Goal: Obtain resource: Obtain resource

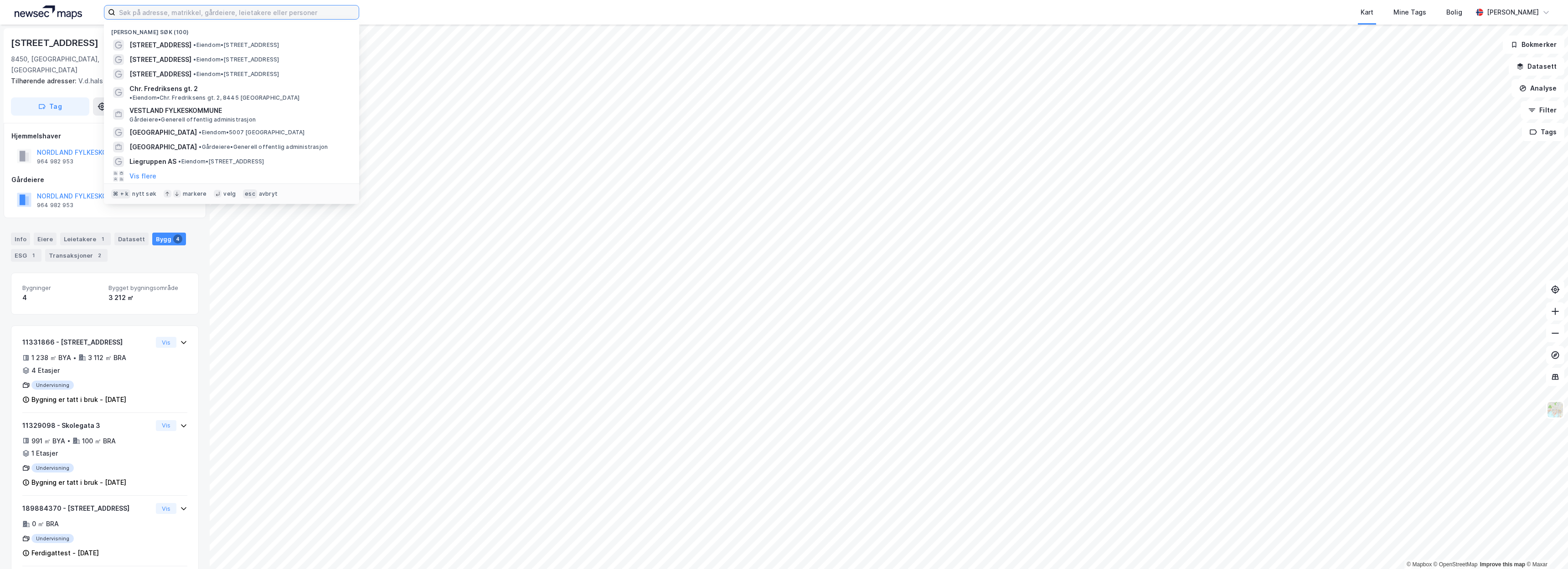
click at [272, 12] on input at bounding box center [237, 12] width 243 height 14
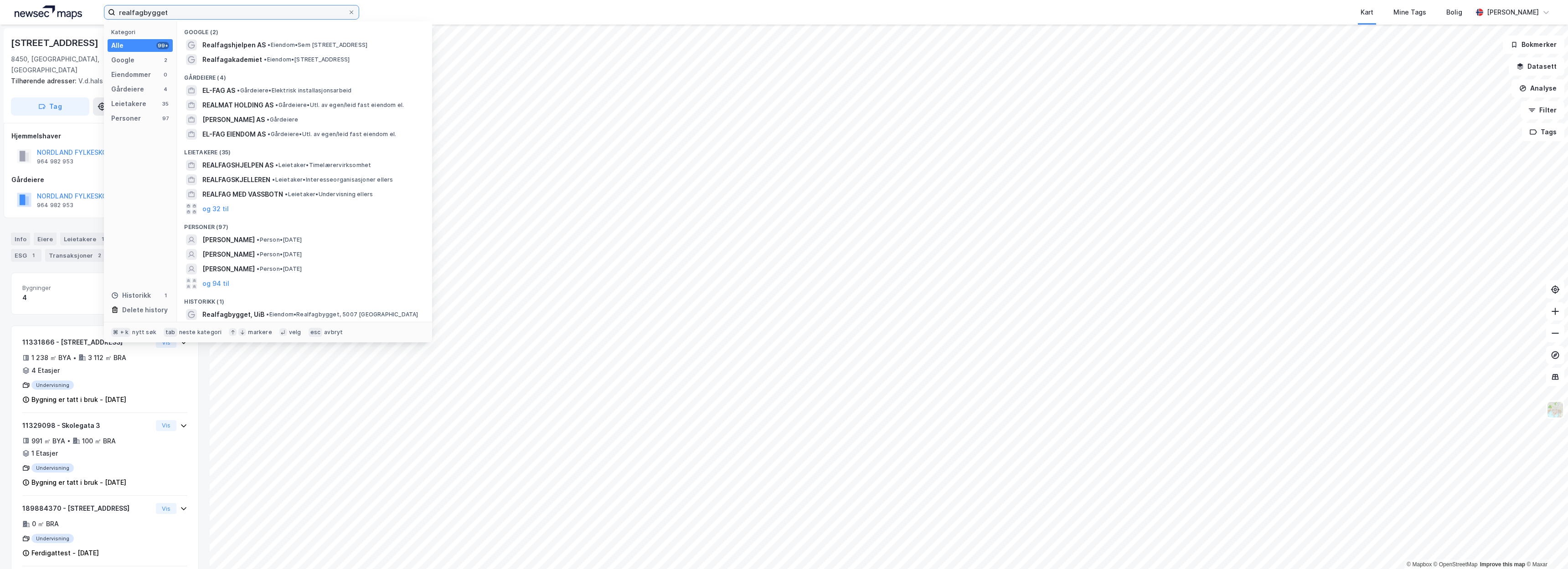
type input "realfagbygget"
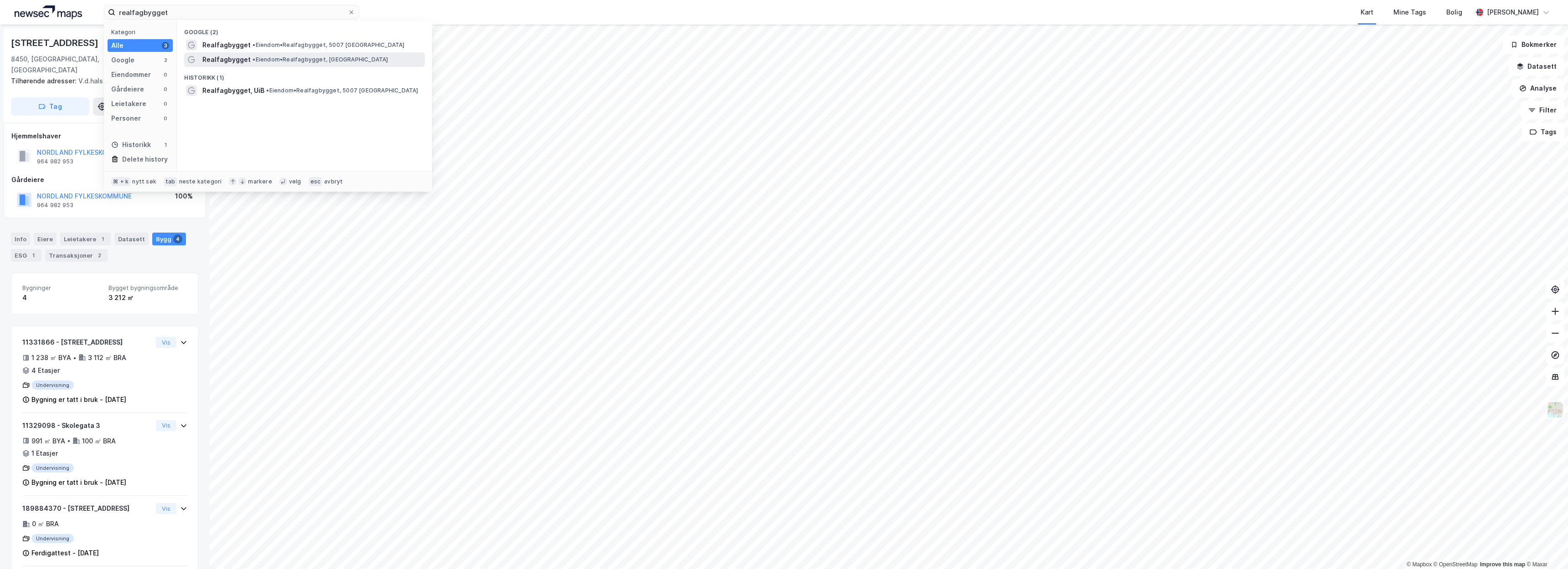
click at [297, 57] on span "• Eiendom • Realfagbygget, 7034 Trondheim" at bounding box center [320, 60] width 135 height 8
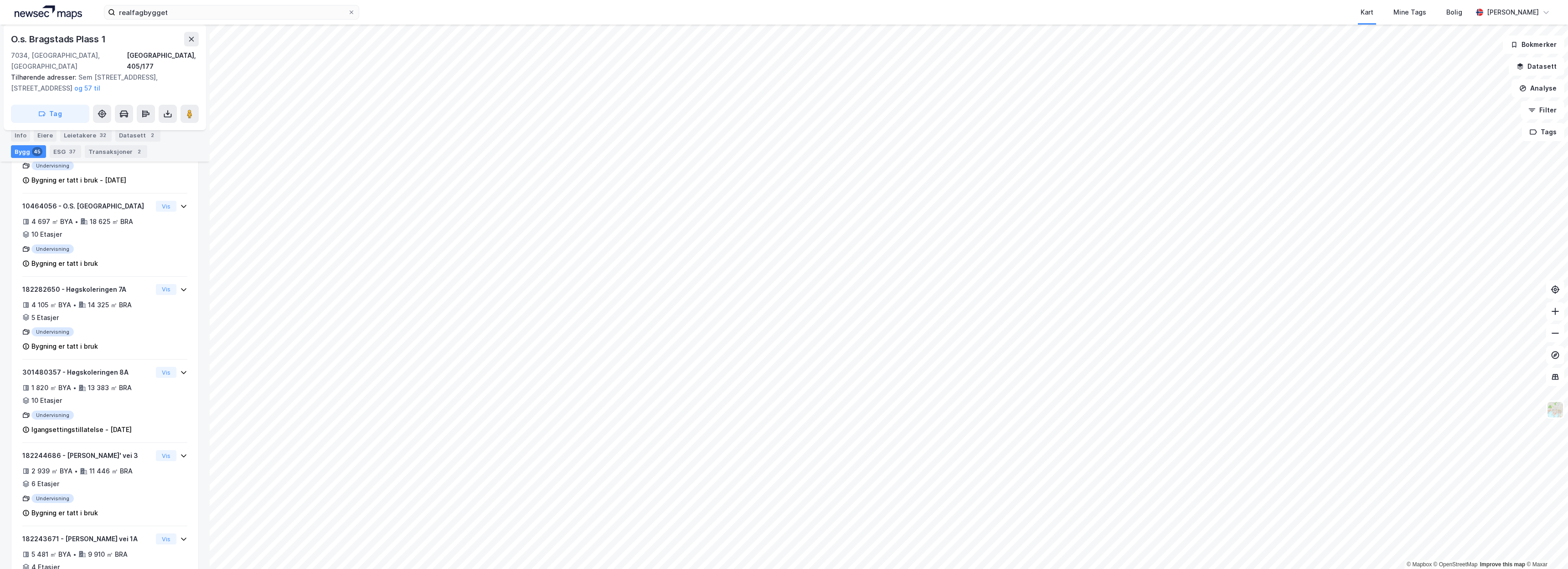
scroll to position [284, 0]
click at [106, 54] on div "7034, Trondheim, Trøndelag Trondheim, 405/177" at bounding box center [105, 61] width 188 height 22
drag, startPoint x: 107, startPoint y: 39, endPoint x: 29, endPoint y: 40, distance: 78.0
click at [29, 40] on div "O.s. Bragstads Plass 1" at bounding box center [105, 38] width 188 height 14
copy div "Bragstads Plass 1"
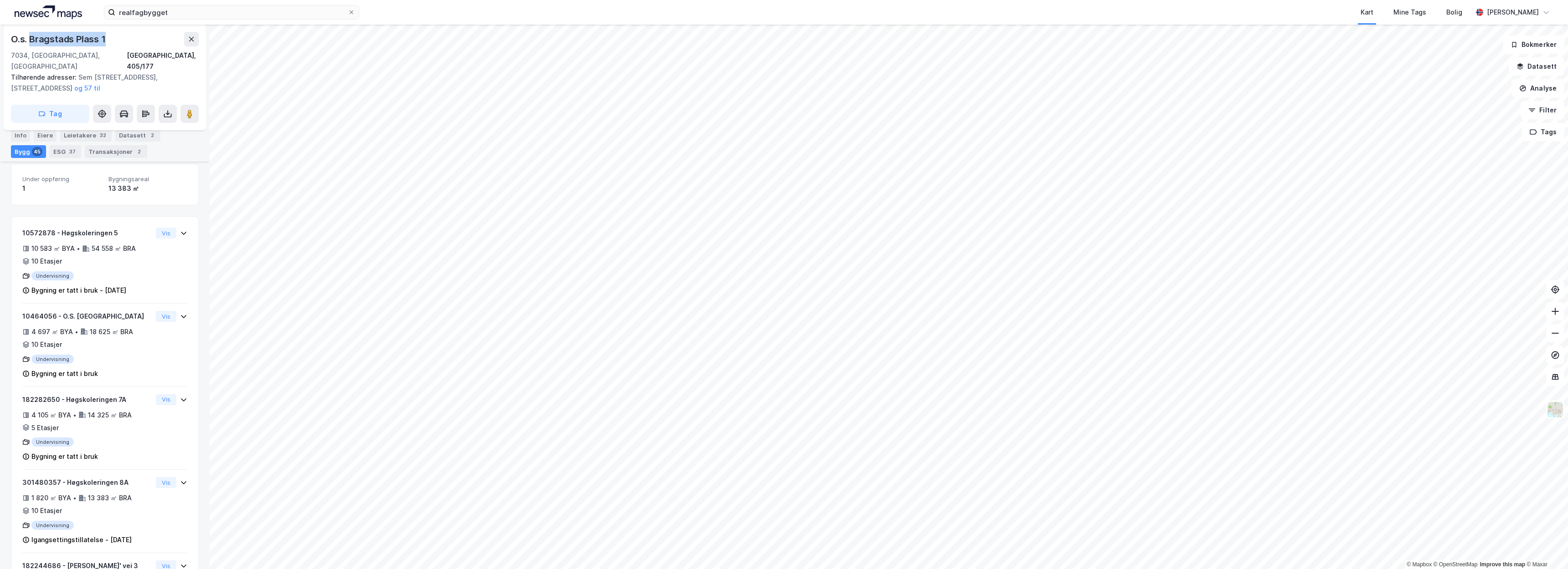
scroll to position [121, 0]
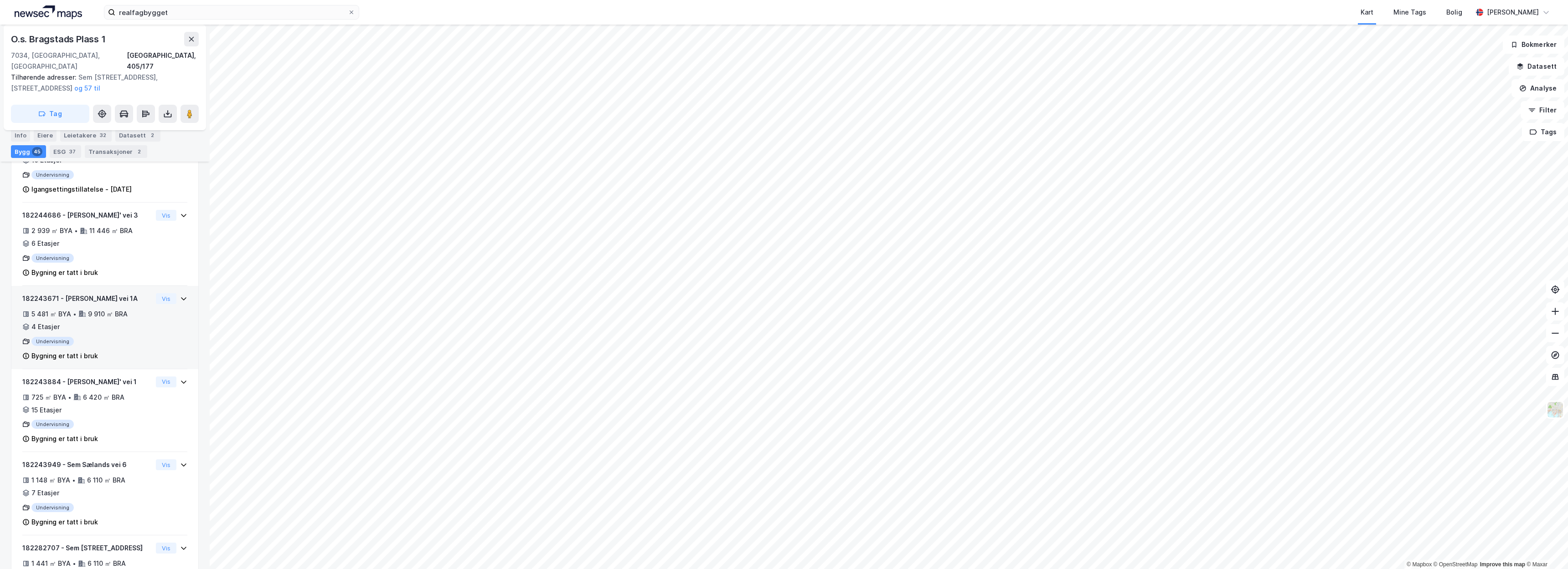
scroll to position [529, 0]
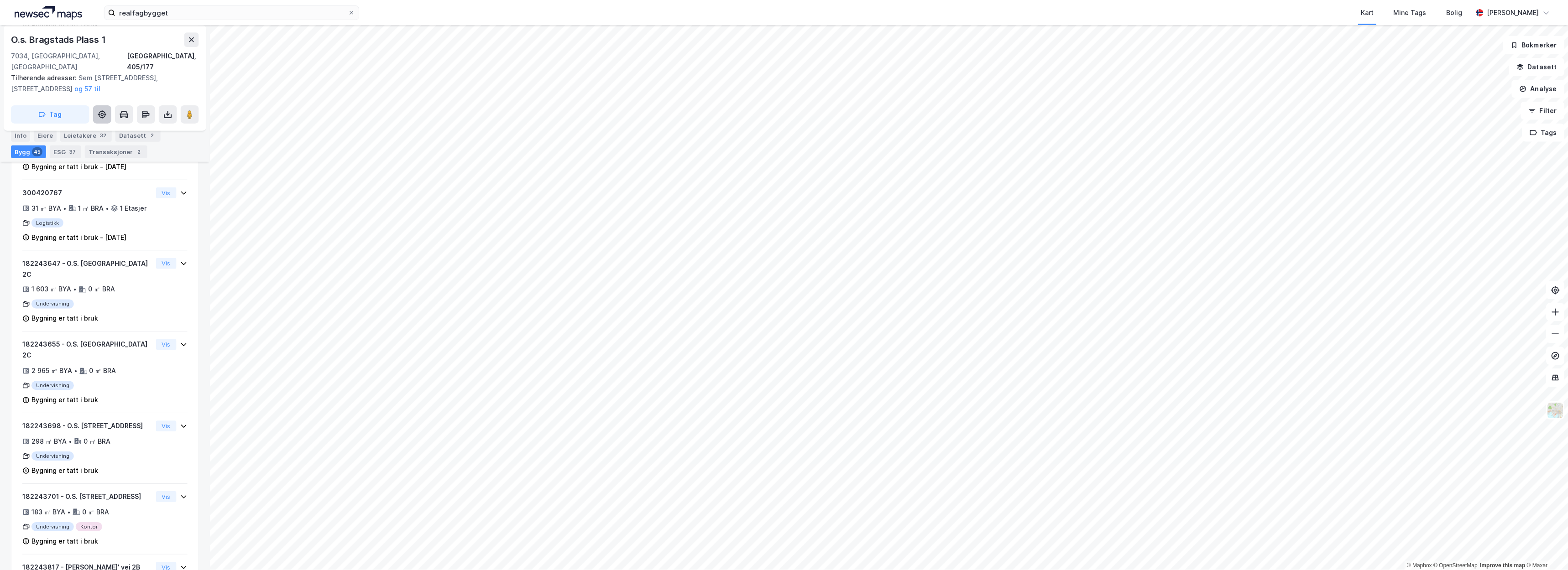
scroll to position [2703, 0]
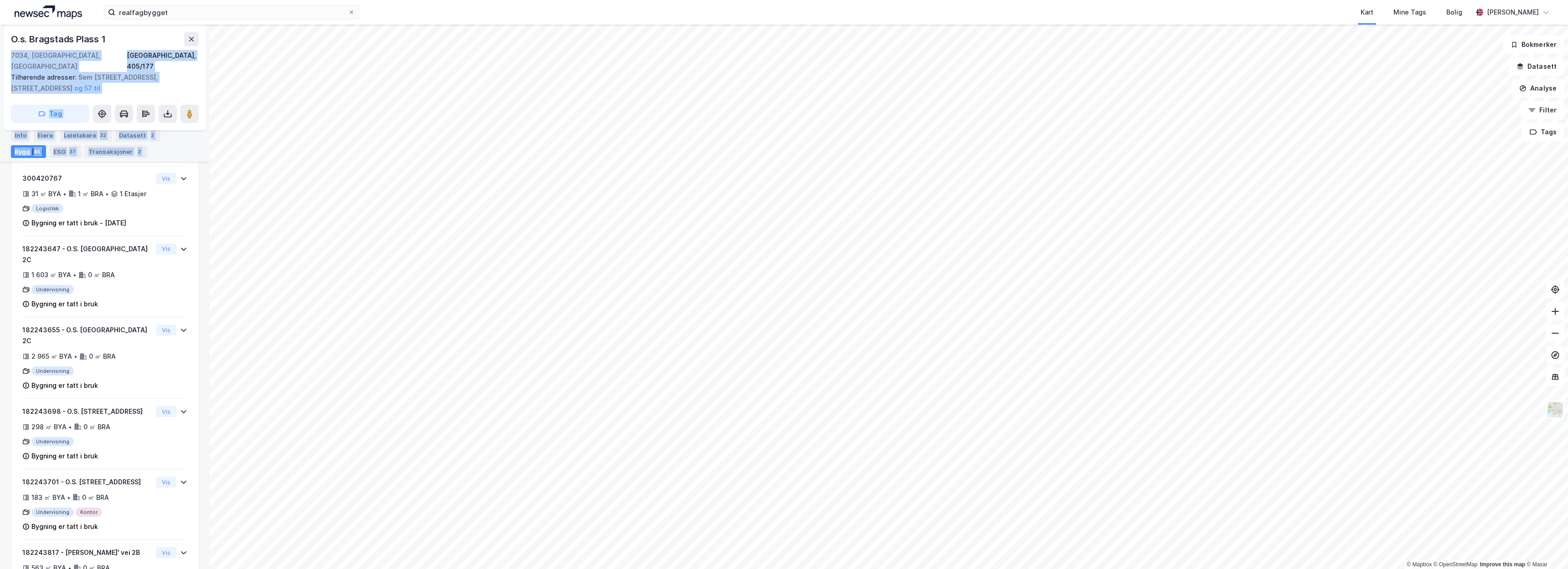
drag, startPoint x: 106, startPoint y: 41, endPoint x: 9, endPoint y: 39, distance: 97.0
click at [1, 40] on div "O.s. Bragstads Plass 1 7034, Trondheim, Trøndelag Trondheim, 405/177 Tilhørende…" at bounding box center [105, 297] width 209 height 544
click at [105, 39] on div "O.s. Bragstads Plass 1" at bounding box center [60, 38] width 97 height 14
drag, startPoint x: 97, startPoint y: 36, endPoint x: 1, endPoint y: 37, distance: 96.0
click at [1, 37] on div "O.s. Bragstads Plass 1 7034, Trondheim, Trøndelag Trondheim, 405/177 Tilhørende…" at bounding box center [105, 297] width 209 height 544
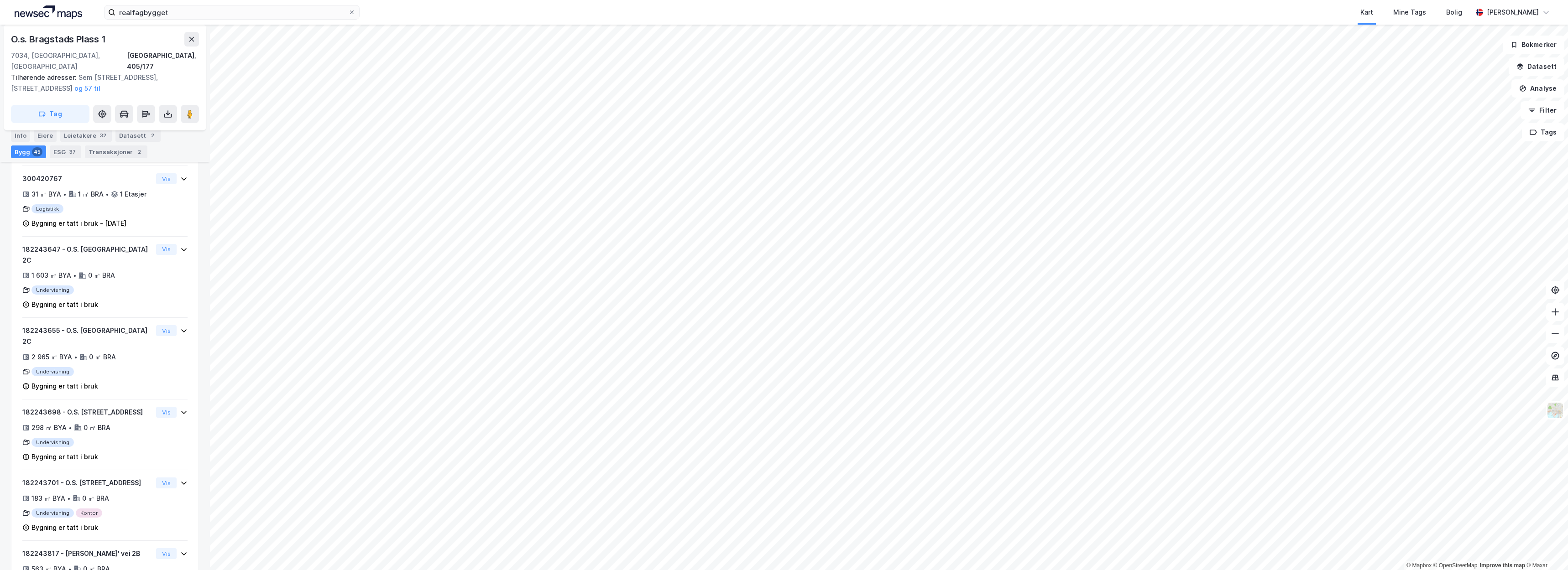
click at [14, 39] on div "O.s. Bragstads Plass 1" at bounding box center [60, 38] width 97 height 14
drag, startPoint x: 12, startPoint y: 38, endPoint x: 106, endPoint y: 35, distance: 94.0
click at [106, 35] on div "O.s. Bragstads Plass 1" at bounding box center [60, 38] width 97 height 14
copy div "O.s. Bragstads Plass 1"
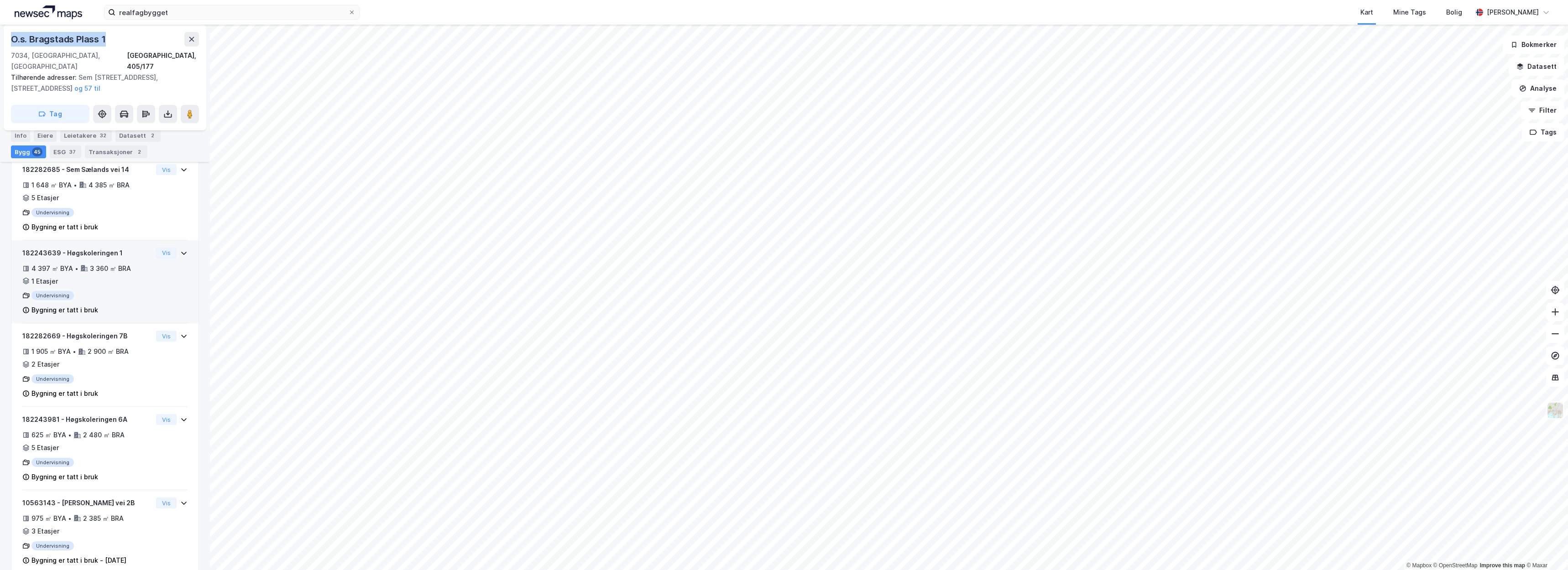
scroll to position [1264, 0]
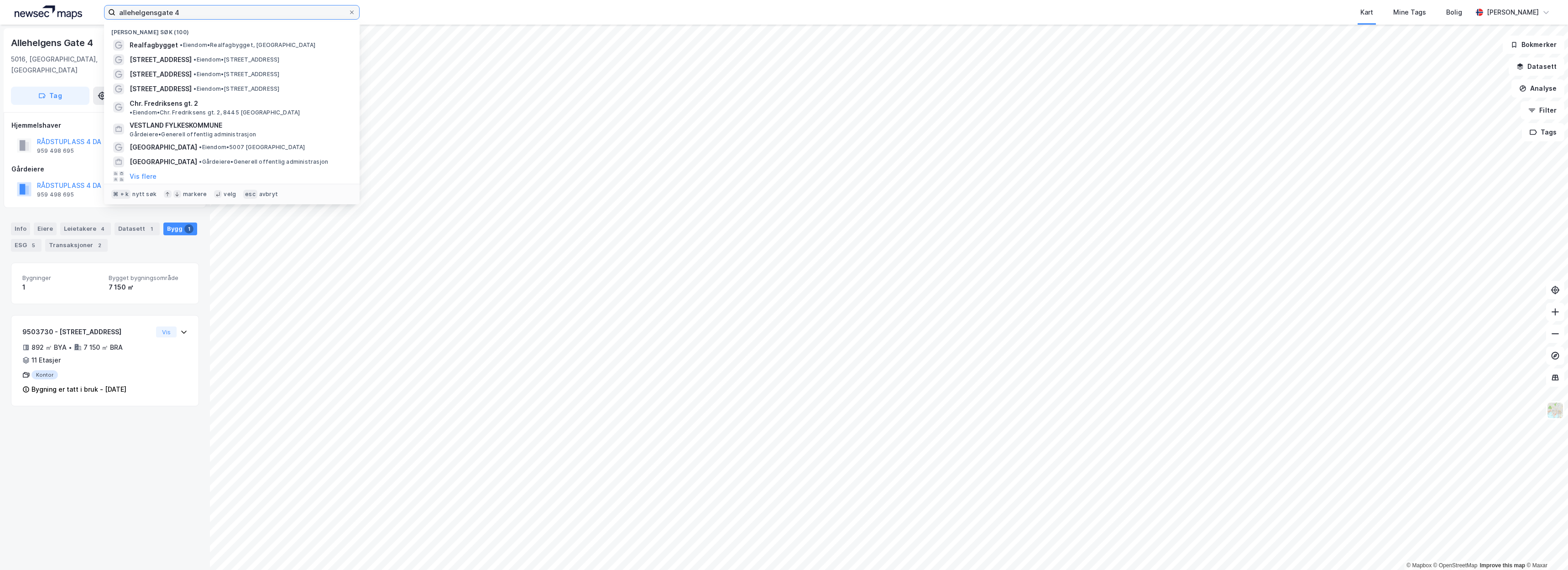
drag, startPoint x: 155, startPoint y: 8, endPoint x: 107, endPoint y: 4, distance: 48.2
click at [107, 4] on div "allehelgensgate 4 Nylige søk (100) Realfagbygget • Eiendom • Realfagbygget, 703…" at bounding box center [784, 12] width 1568 height 25
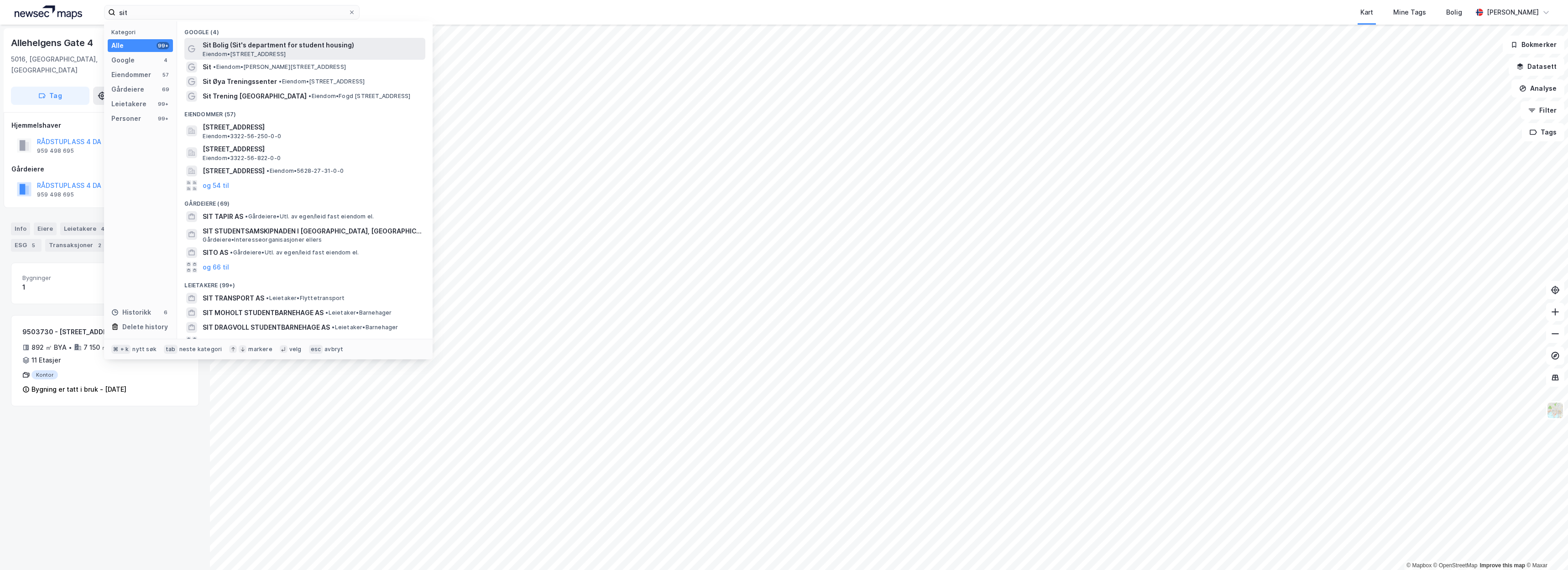
click at [226, 56] on div "Sit Bolig (Sit's department for student housing) Eiendom • Frode Rinnans veg 1,…" at bounding box center [304, 49] width 241 height 22
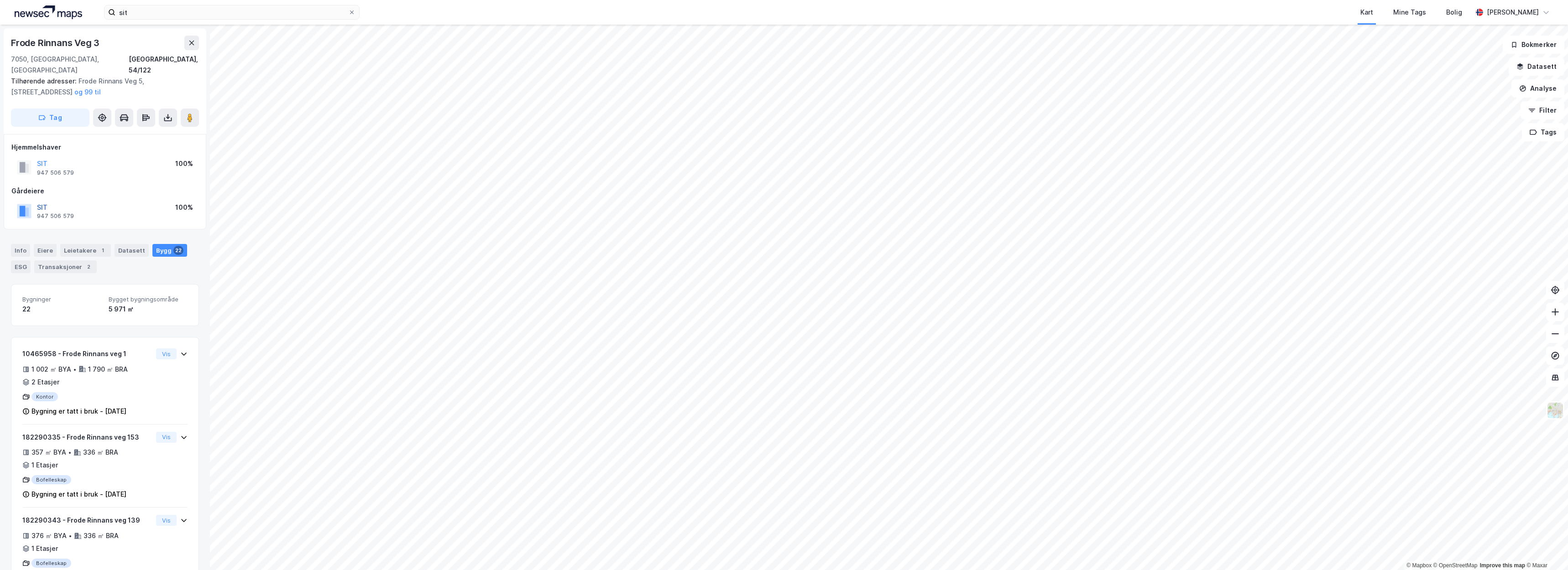
click at [0, 0] on button "SIT" at bounding box center [0, 0] width 0 height 0
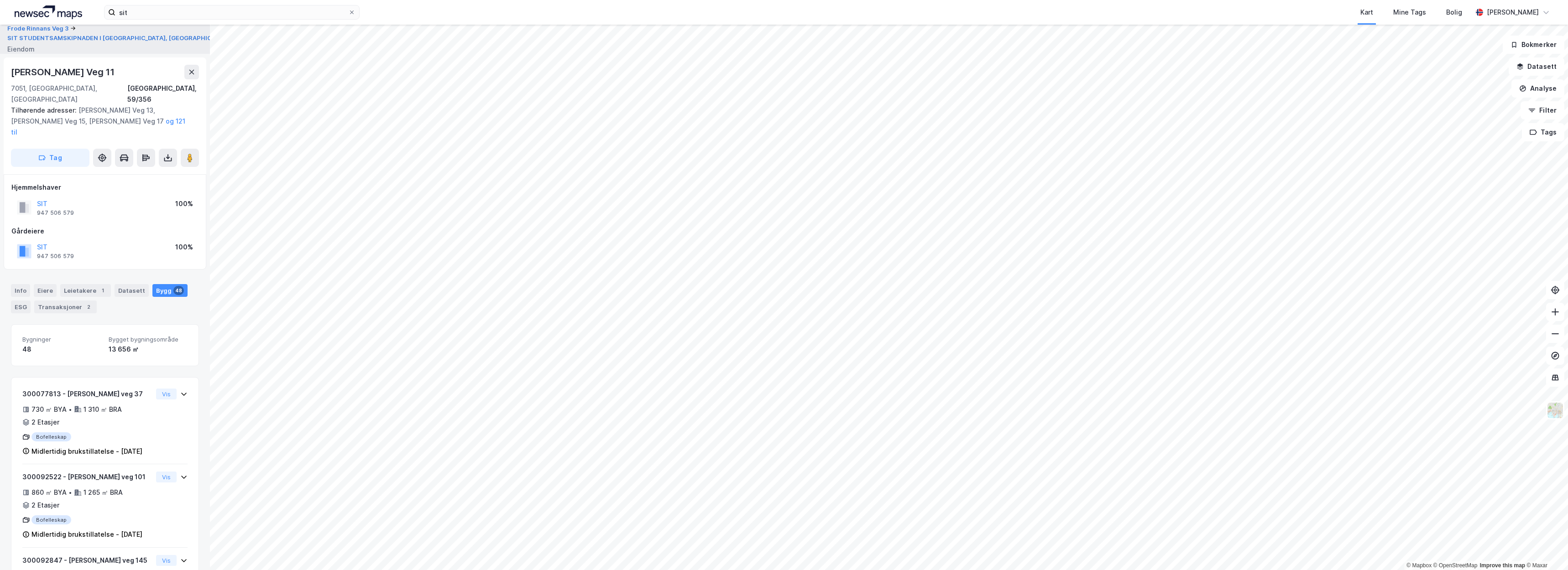
drag, startPoint x: 118, startPoint y: 68, endPoint x: 16, endPoint y: 74, distance: 102.2
click at [12, 74] on div "Odd Brochmanns Veg 11" at bounding box center [105, 72] width 188 height 14
copy div "Odd Brochmanns Veg 11"
click at [0, 0] on button "SIT" at bounding box center [0, 0] width 0 height 0
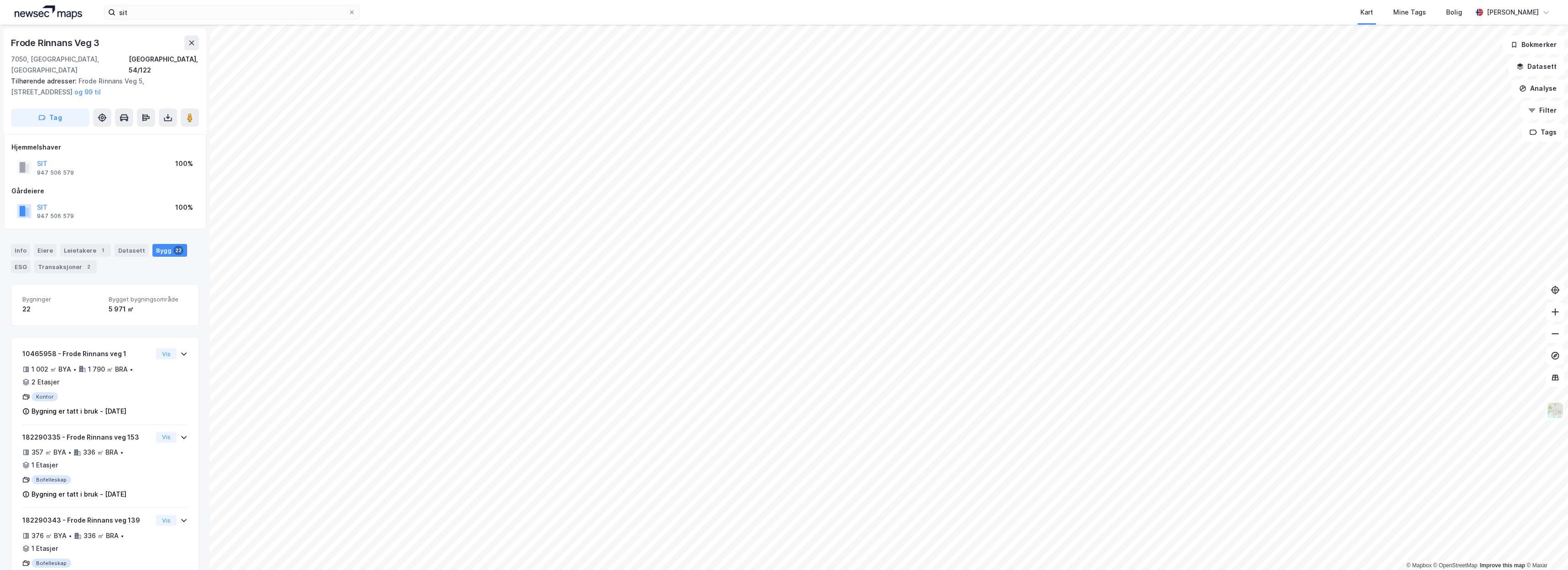
scroll to position [44, 0]
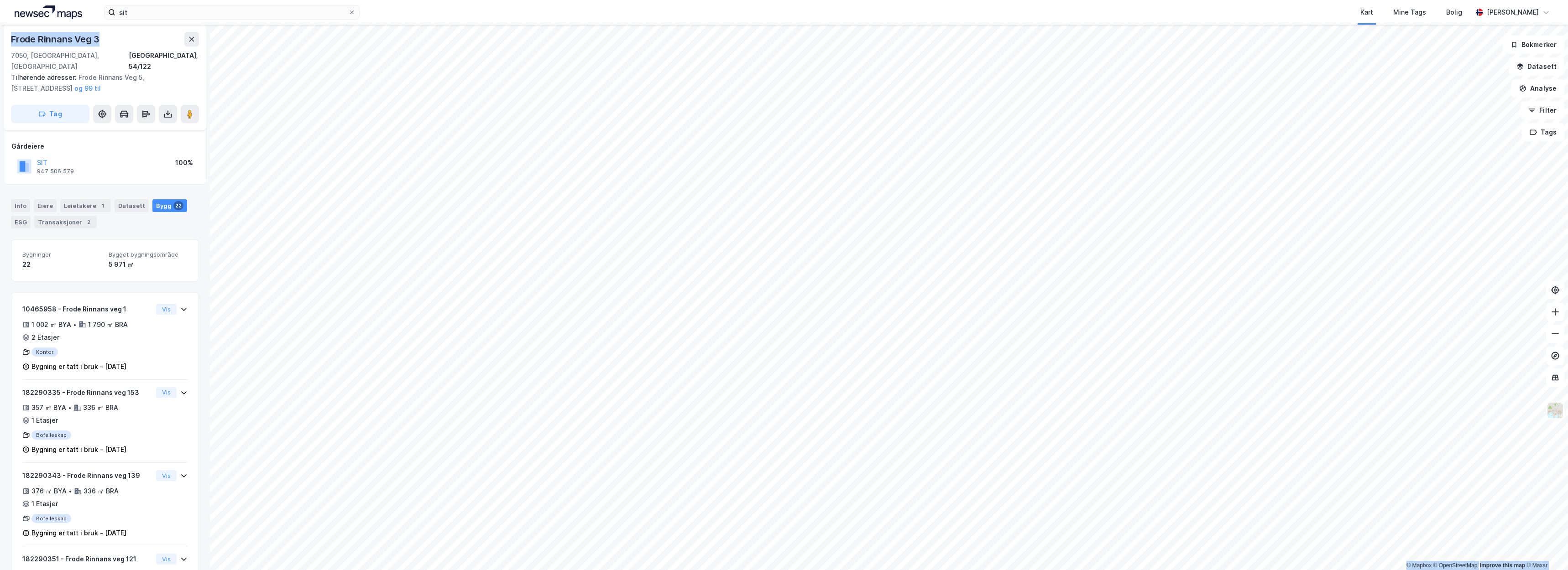
drag, startPoint x: 101, startPoint y: 37, endPoint x: -2, endPoint y: 33, distance: 103.1
click at [0, 33] on html "sit Kart Mine Tags Bolig Christer Svensen © Mapbox © OpenStreetMap Improve this…" at bounding box center [784, 285] width 1568 height 570
copy div "© Mapbox © OpenStreetMap Improve this map © Maxar Frode Rinnans Veg 3"
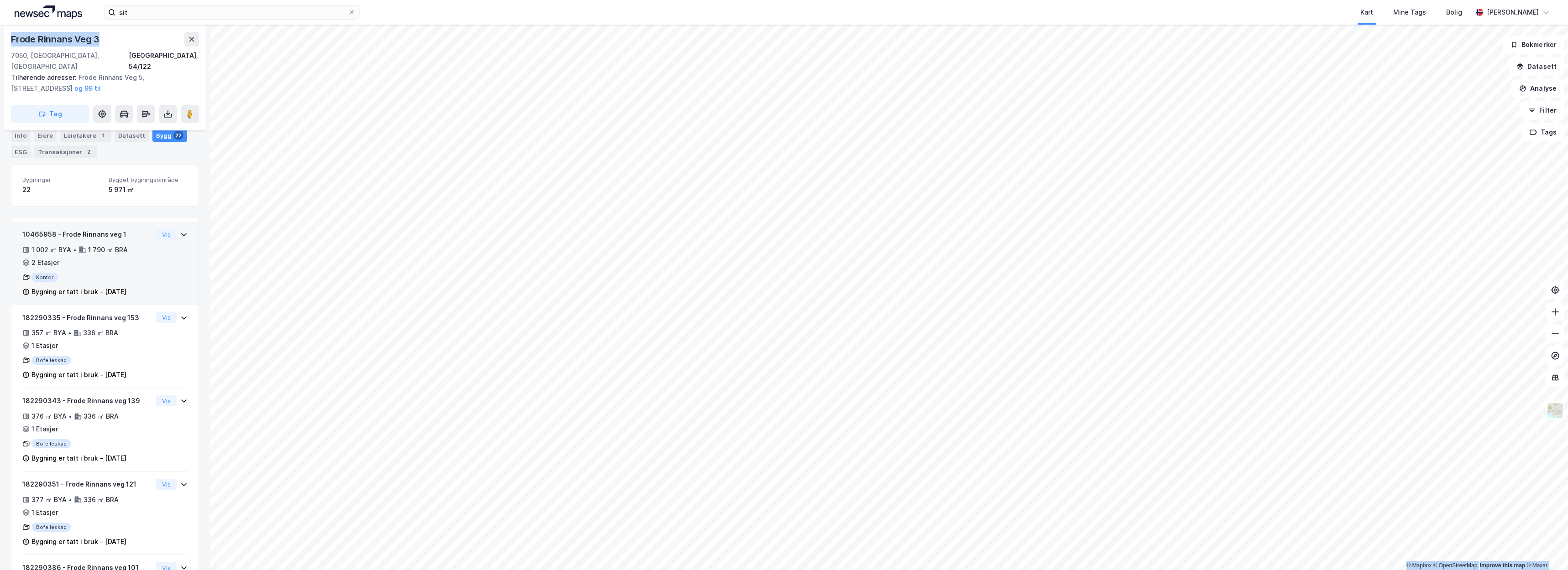
scroll to position [0, 0]
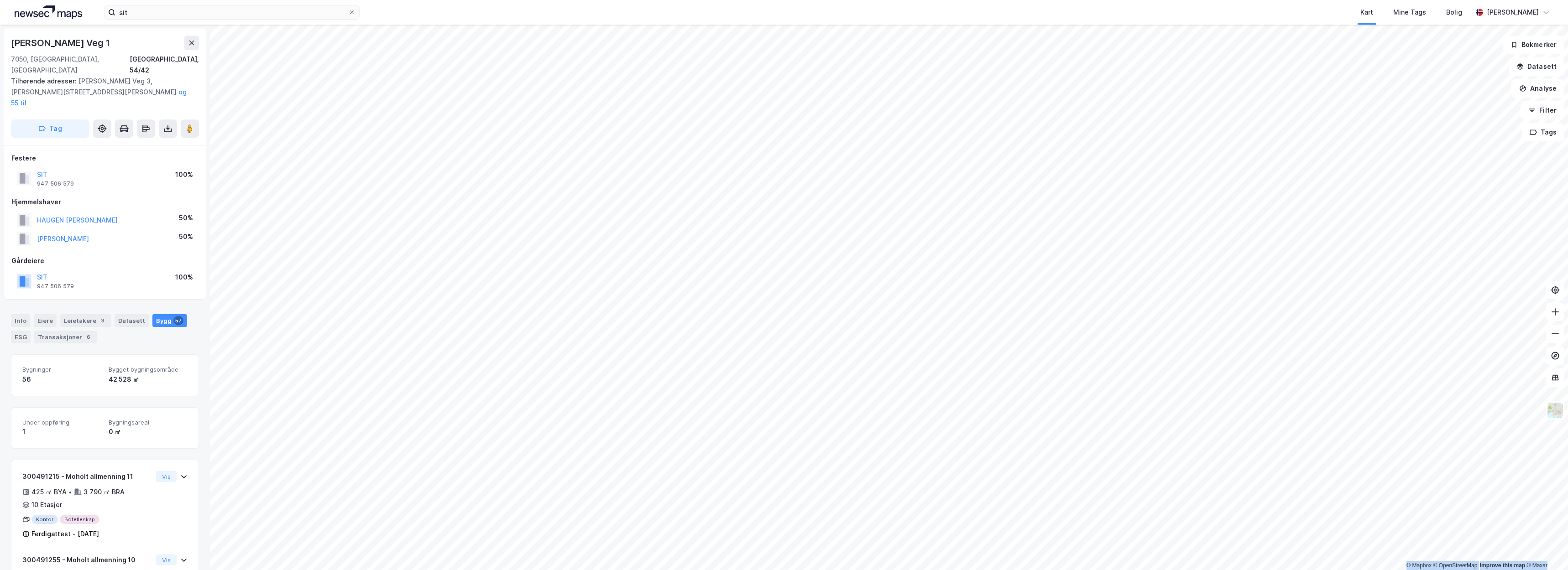
scroll to position [88, 0]
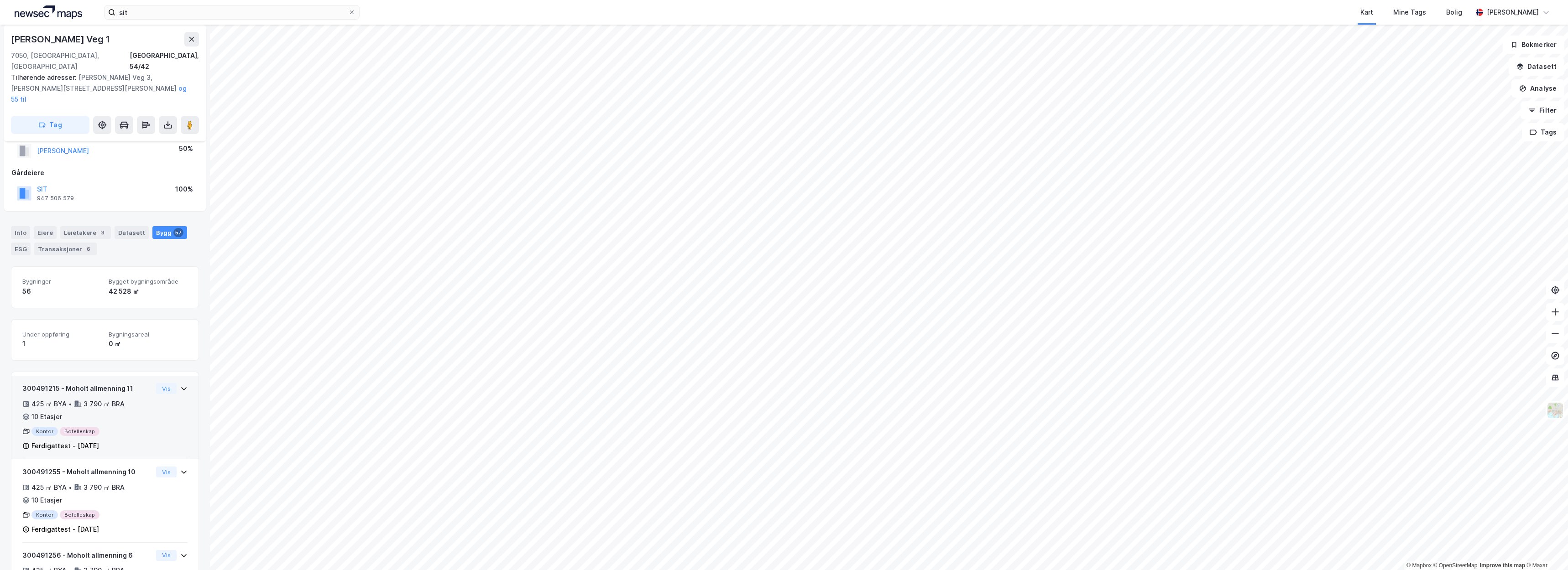
click at [135, 394] on div "300491215 - Moholt allmenning 11 425 ㎡ BYA • 3 790 ㎡ BRA • 10 Etasjer Kontor Bo…" at bounding box center [87, 417] width 130 height 68
click at [123, 427] on div "Kontor Bofelleskap" at bounding box center [87, 431] width 130 height 9
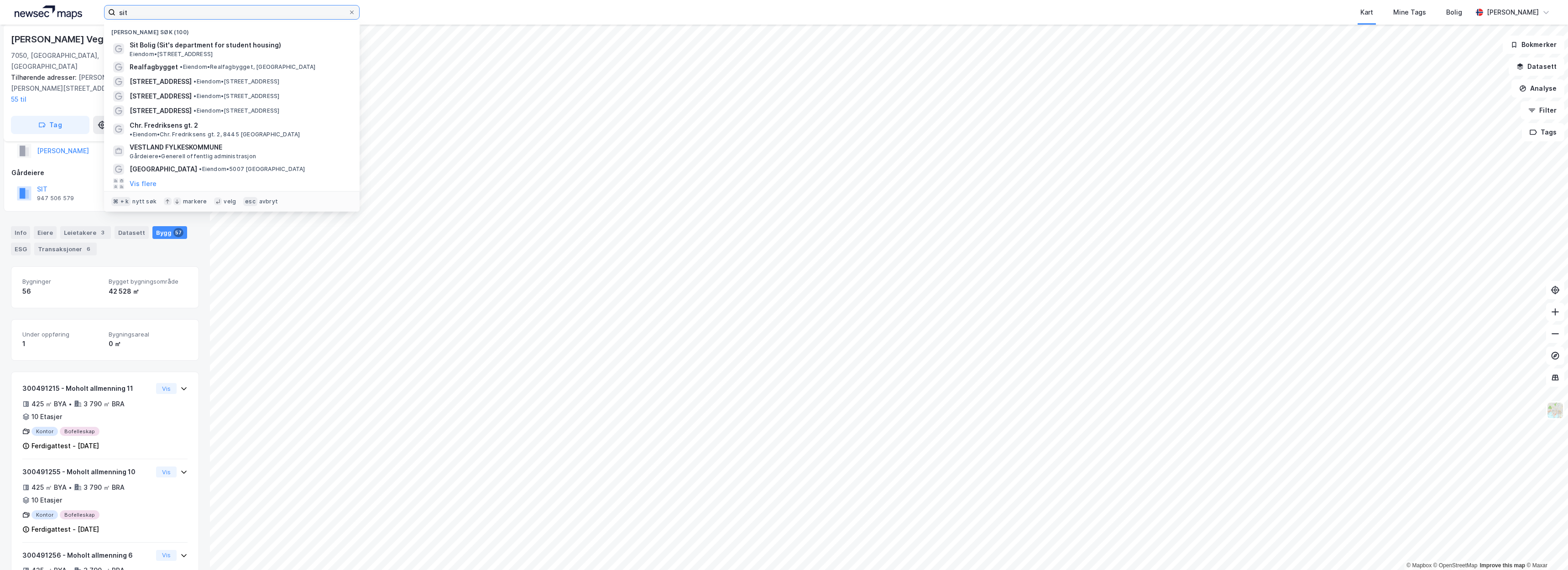
drag, startPoint x: 153, startPoint y: 14, endPoint x: 35, endPoint y: 3, distance: 118.5
click at [35, 3] on div "sit Nylige søk (100) Sit Bolig (Sit's department for student housing) Eiendom •…" at bounding box center [784, 12] width 1568 height 25
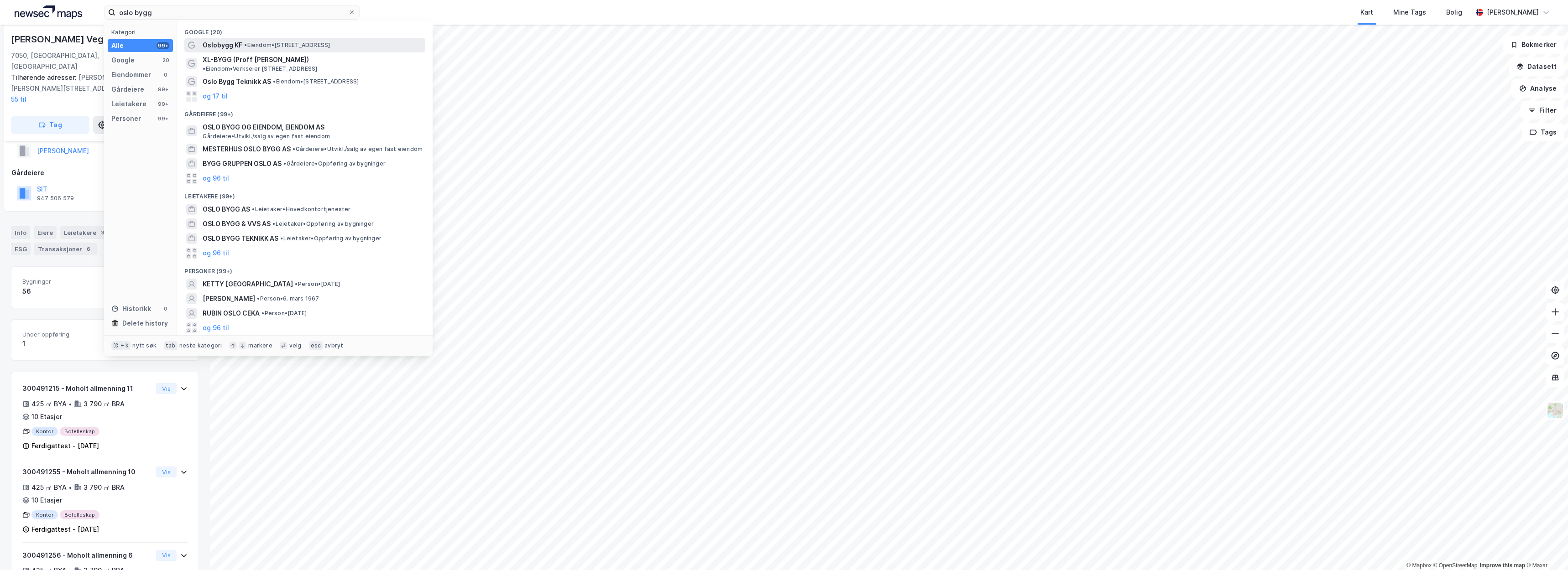
click at [278, 43] on span "• Eiendom • Grenseveien 82, 0663 Oslo" at bounding box center [286, 45] width 86 height 8
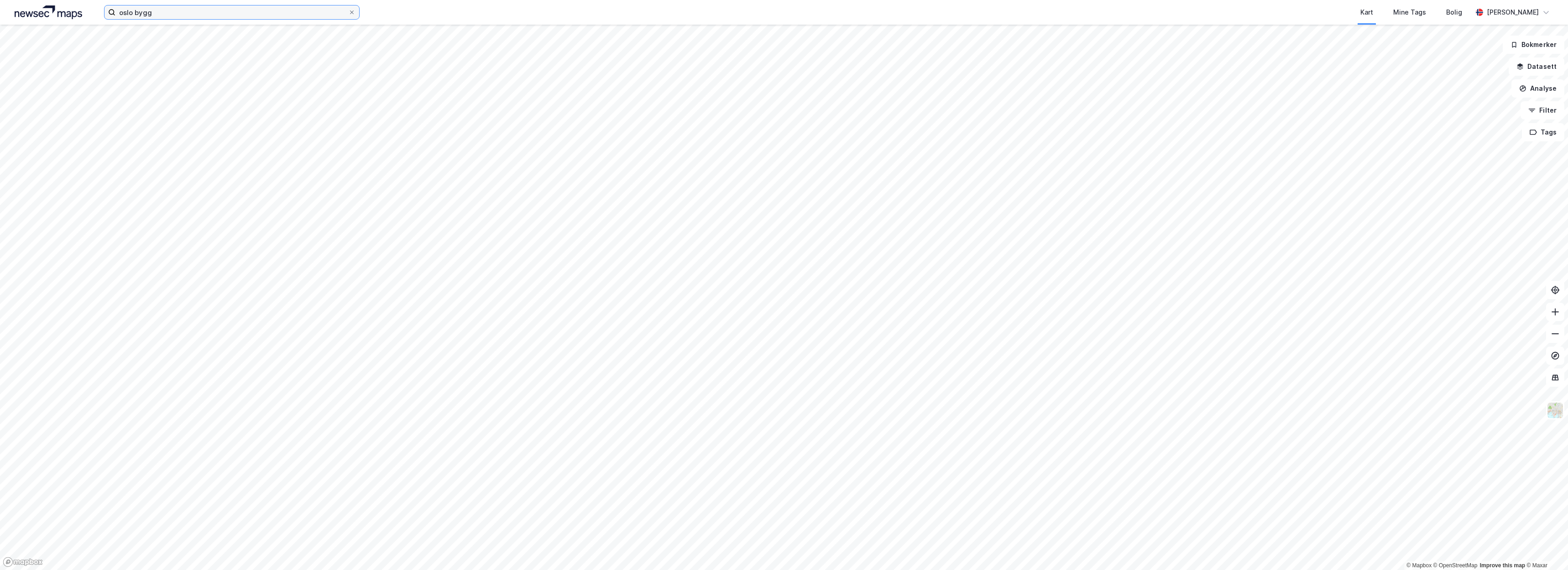
click at [226, 12] on input "oslo bygg" at bounding box center [231, 12] width 233 height 14
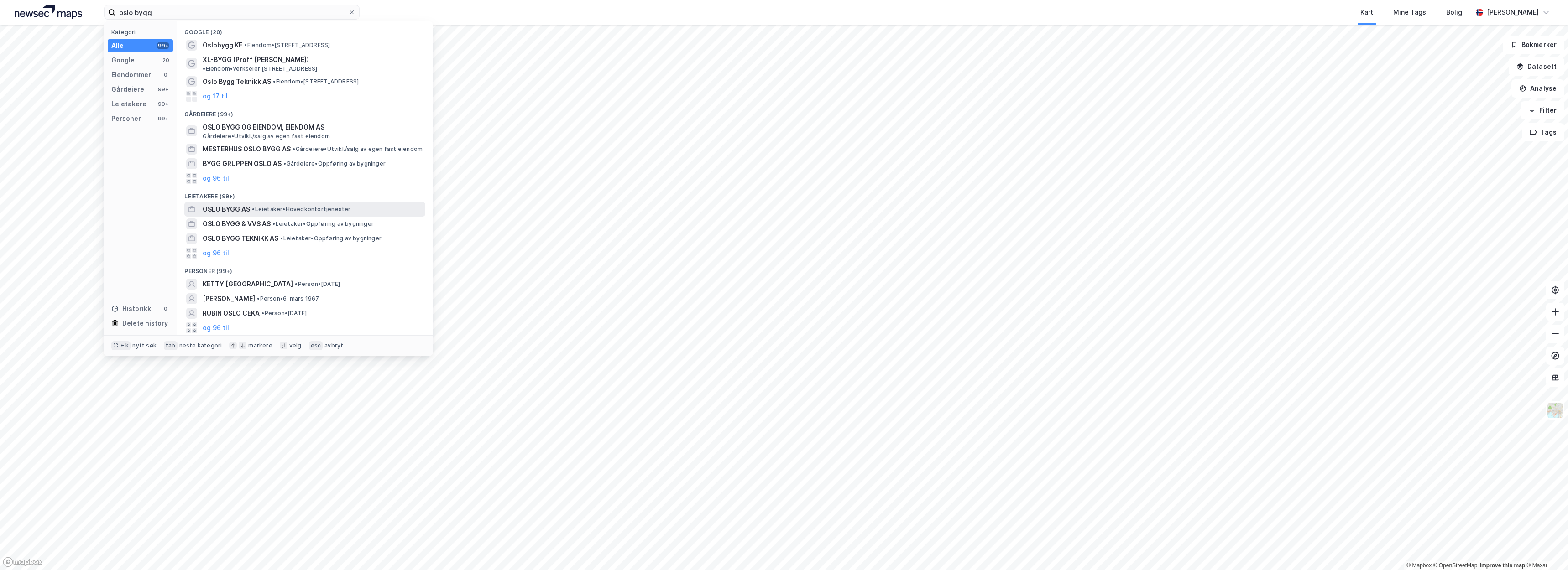
click at [285, 206] on span "• Leietaker • Hovedkontortjenester" at bounding box center [302, 210] width 99 height 8
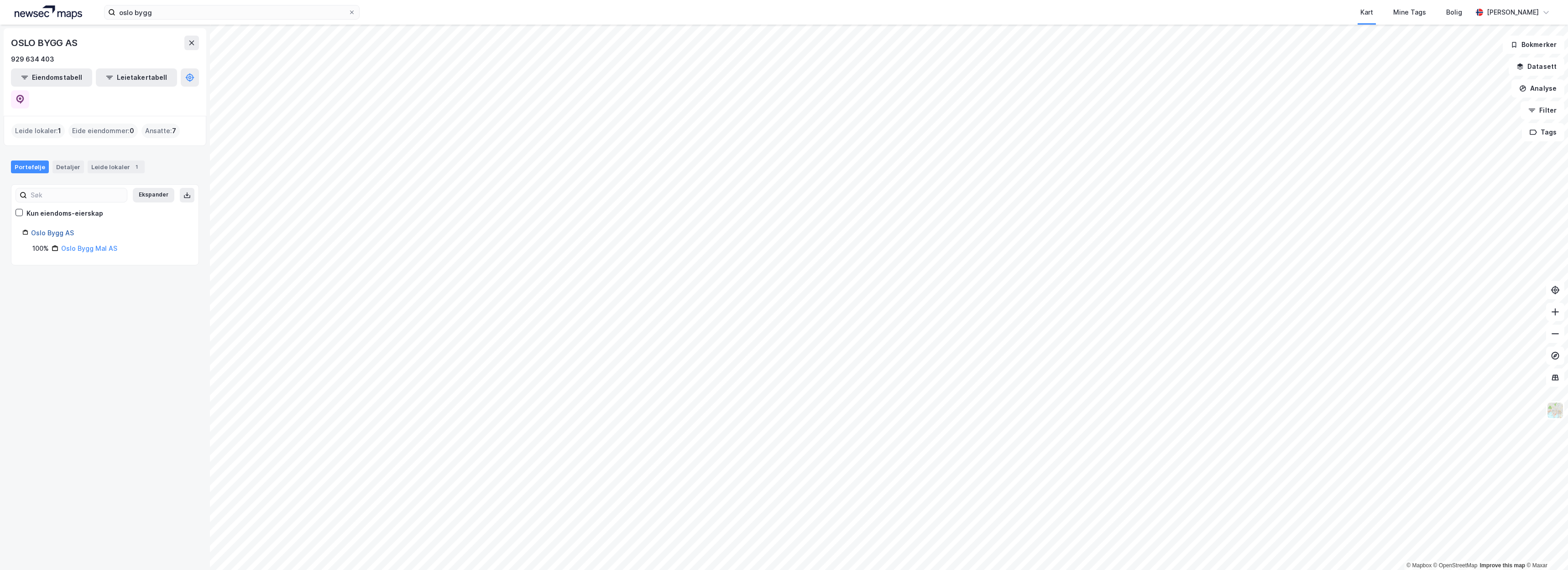
click at [65, 229] on link "Oslo Bygg AS" at bounding box center [52, 233] width 43 height 8
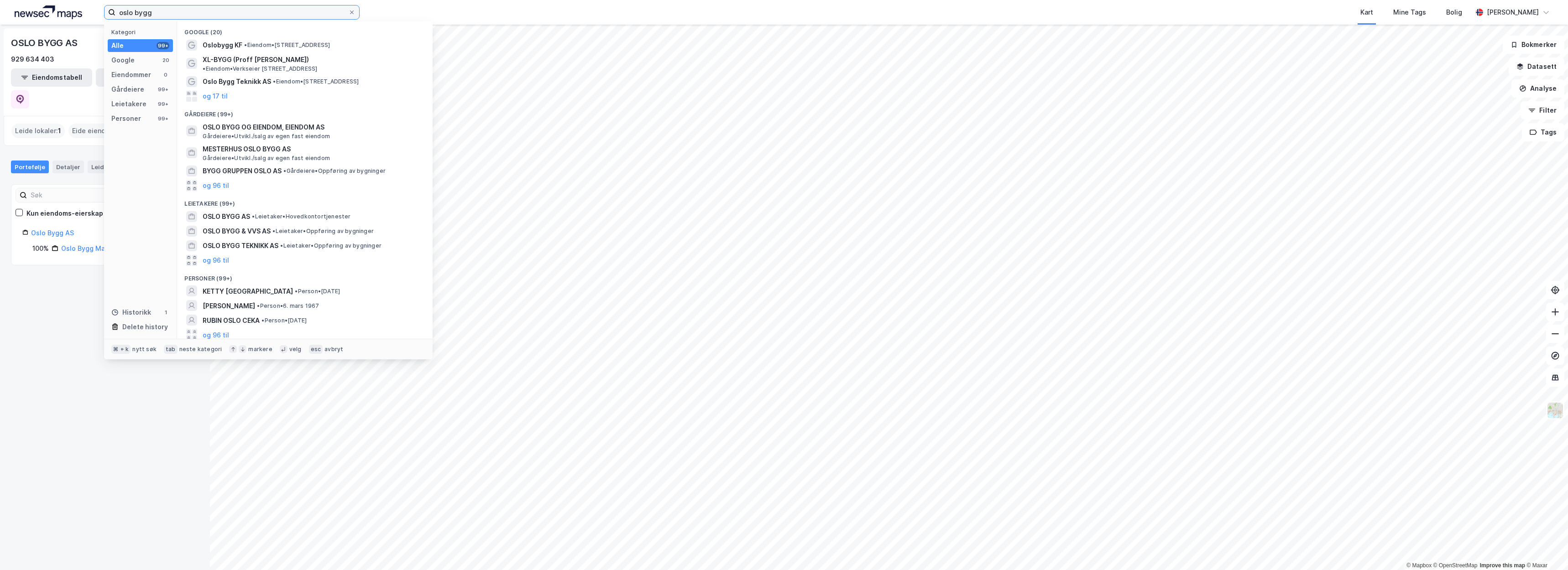
click at [176, 17] on input "oslo bygg" at bounding box center [231, 12] width 233 height 14
drag, startPoint x: 176, startPoint y: 16, endPoint x: 3, endPoint y: 19, distance: 173.0
click at [3, 19] on div "oslo bygg Kategori Alle 99+ Google 20 Eiendommer 0 Gårdeiere 99+ Leietakere 99+…" at bounding box center [784, 12] width 1568 height 25
type input "o"
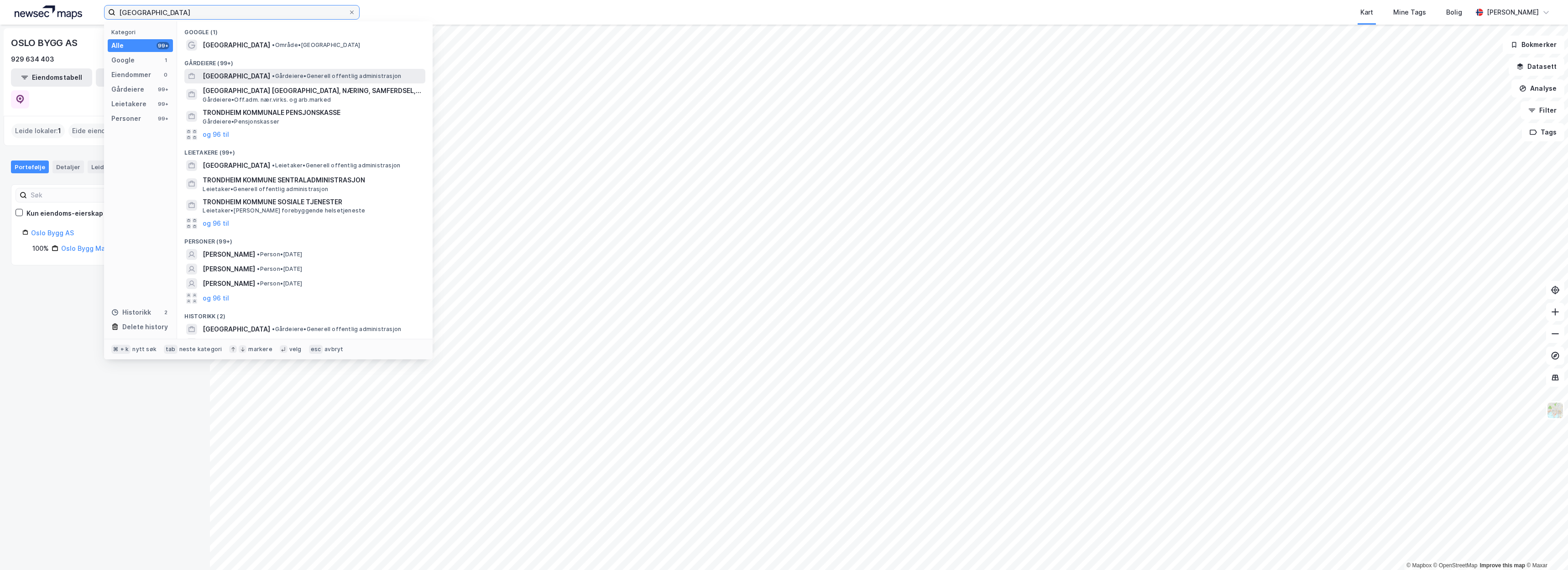
type input "trondheim kommune"
click at [307, 72] on span "• Gårdeiere • Generell offentlig administrasjon" at bounding box center [337, 76] width 130 height 8
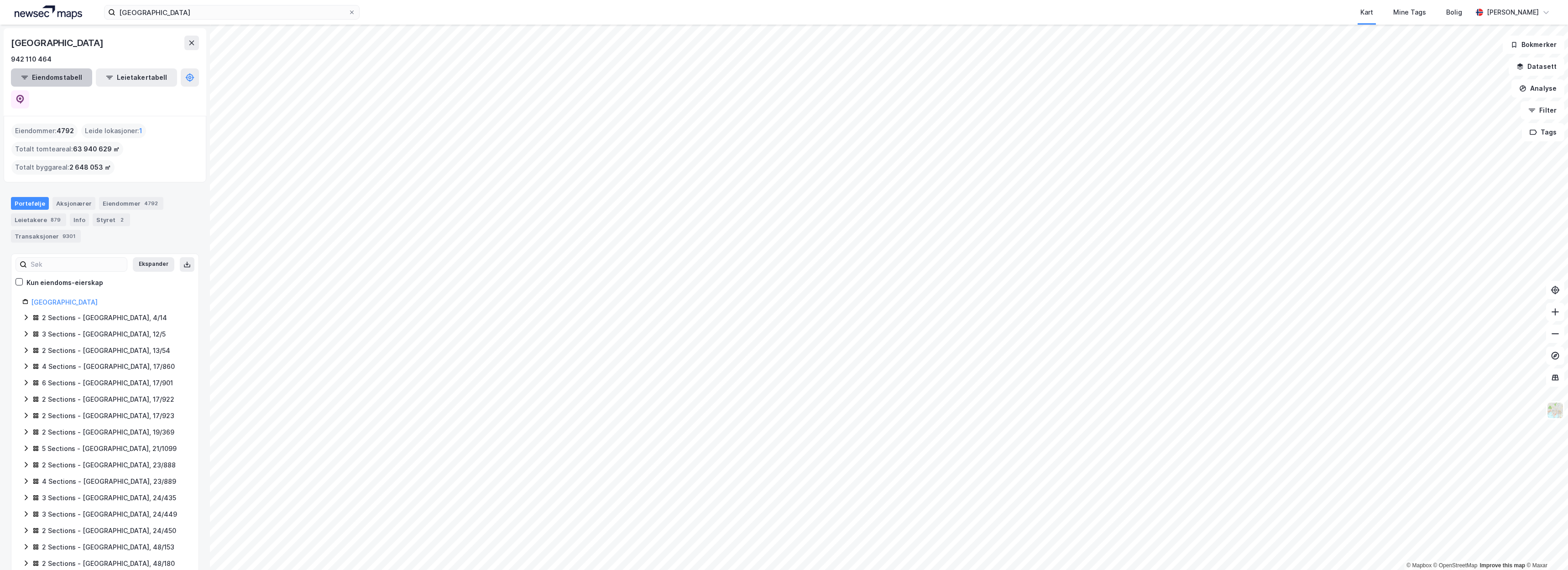
click at [43, 68] on button "Eiendomstabell" at bounding box center [51, 77] width 81 height 18
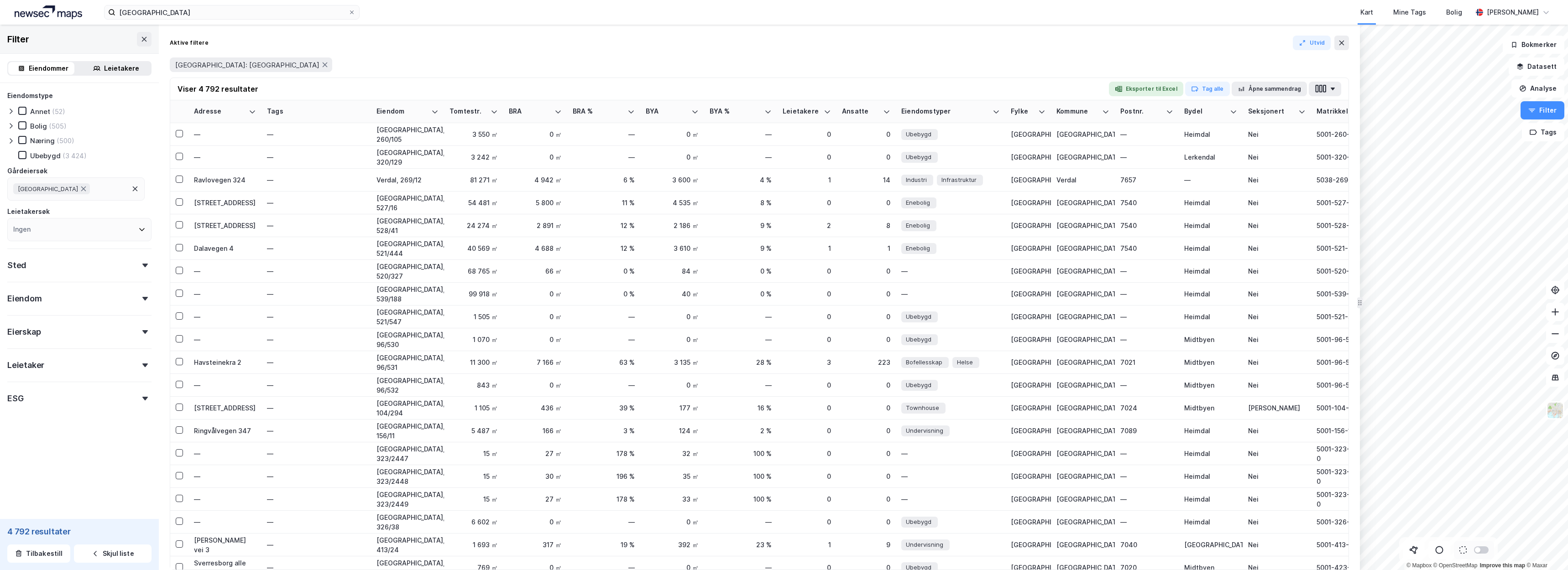
click at [62, 159] on div "(3 424)" at bounding box center [74, 156] width 24 height 9
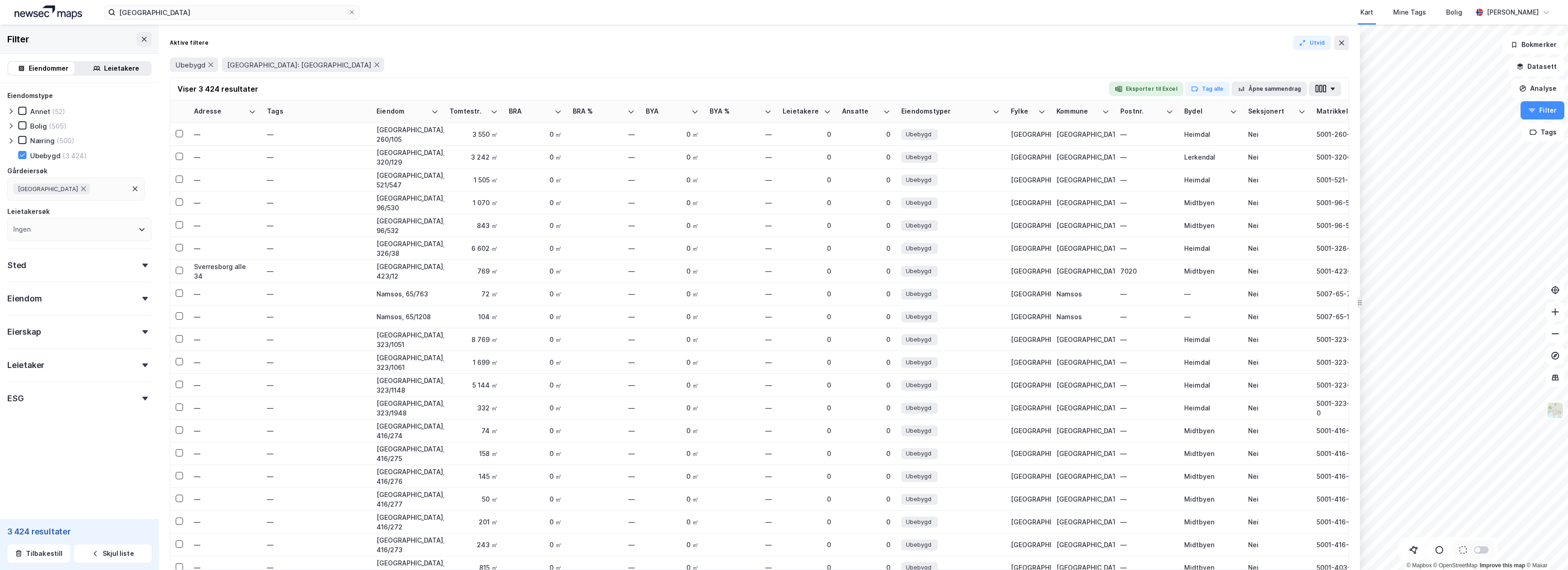
click at [62, 159] on div "(3 424)" at bounding box center [74, 156] width 24 height 9
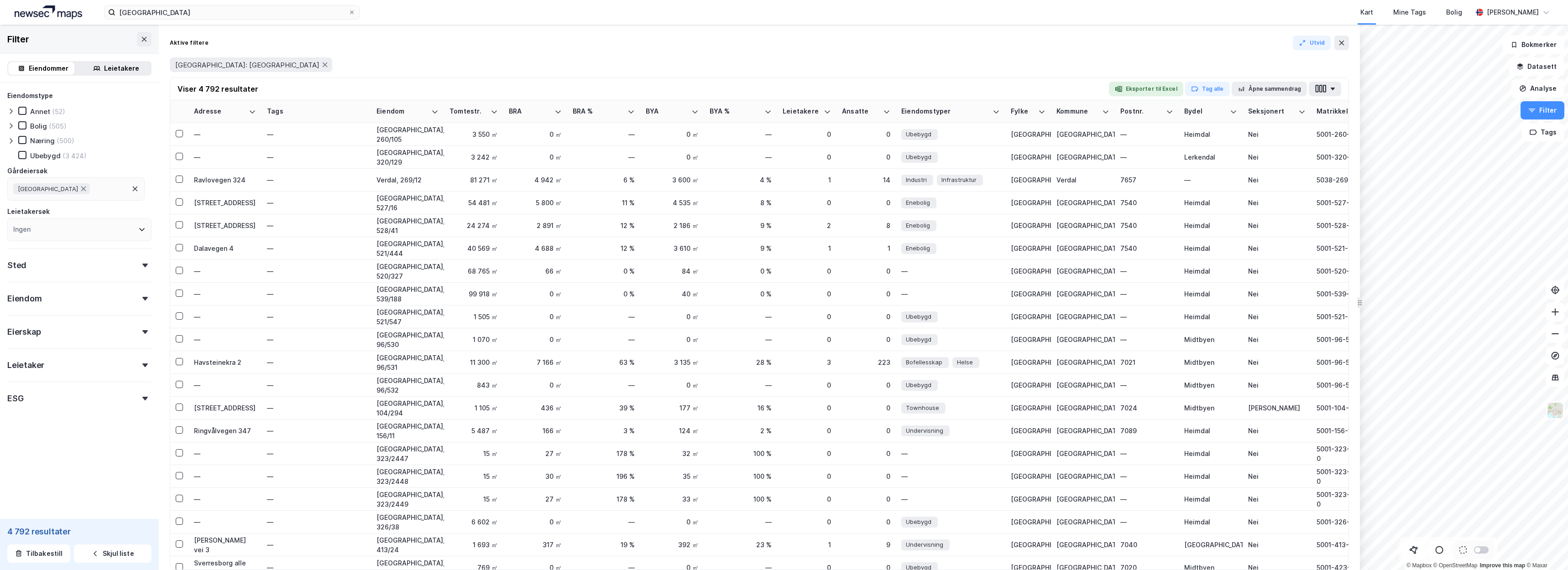
click at [57, 143] on div "(500)" at bounding box center [65, 141] width 18 height 9
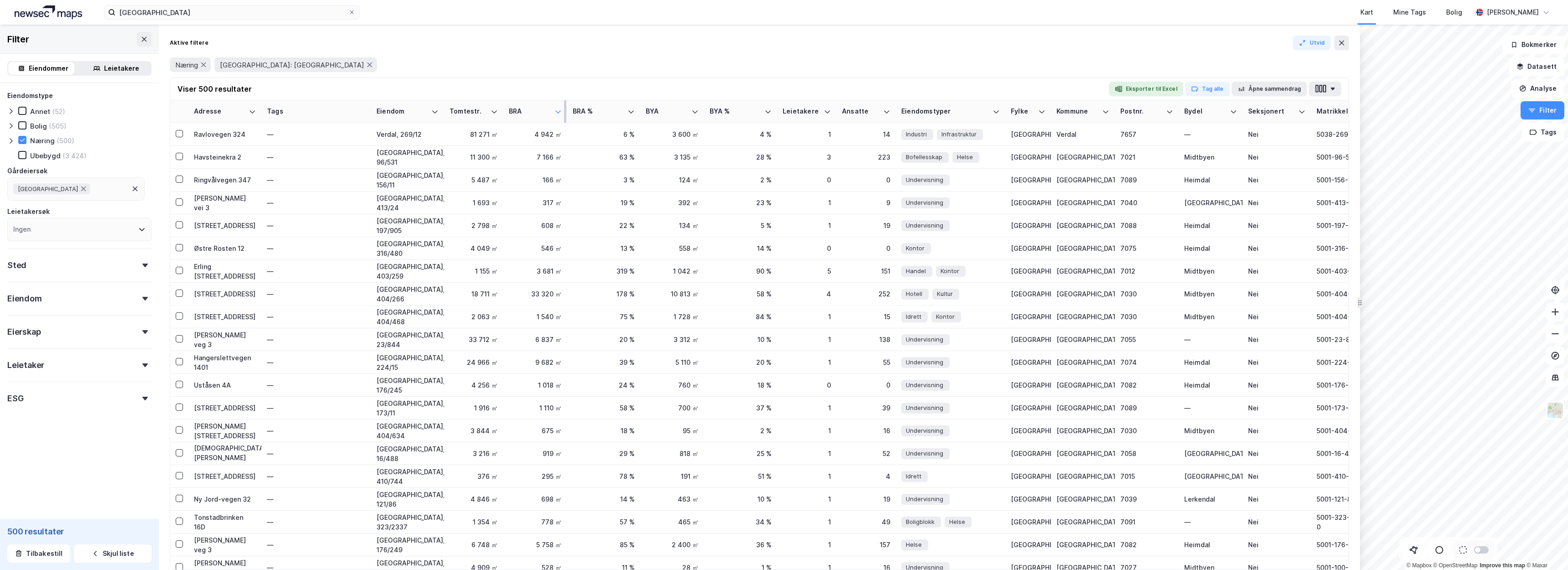
click at [562, 110] on icon at bounding box center [558, 112] width 8 height 8
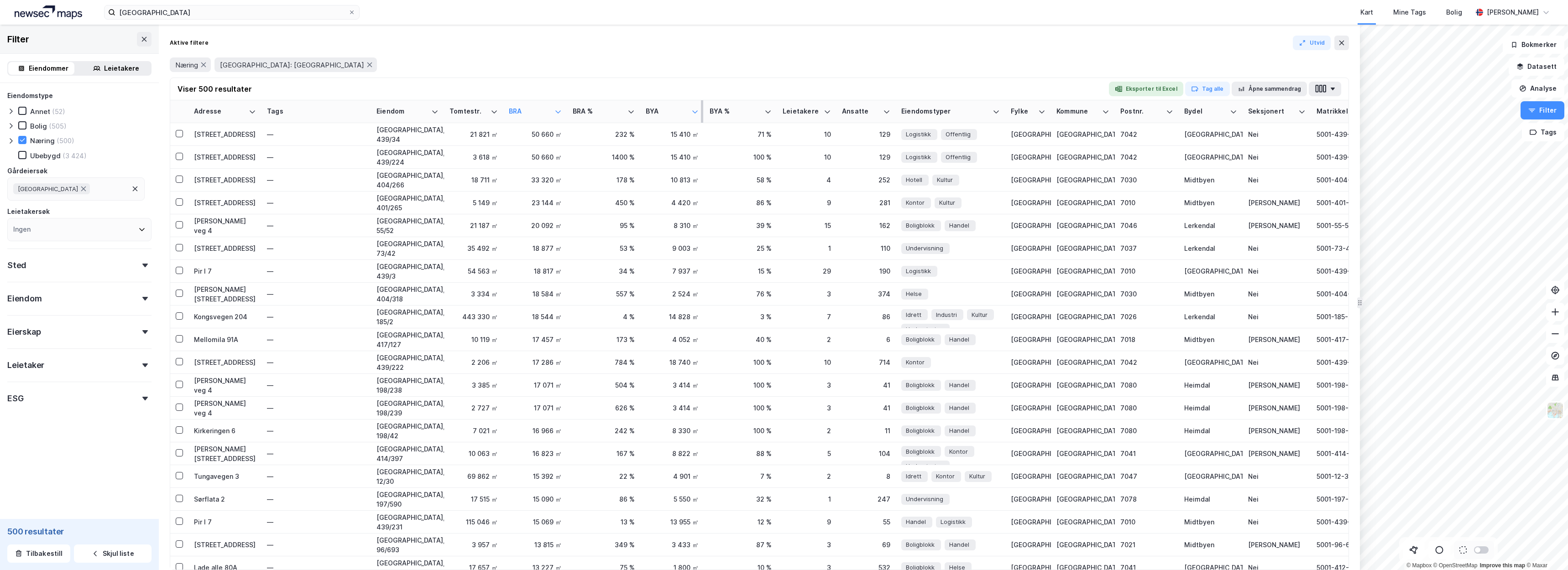
click at [696, 112] on icon at bounding box center [695, 112] width 5 height 3
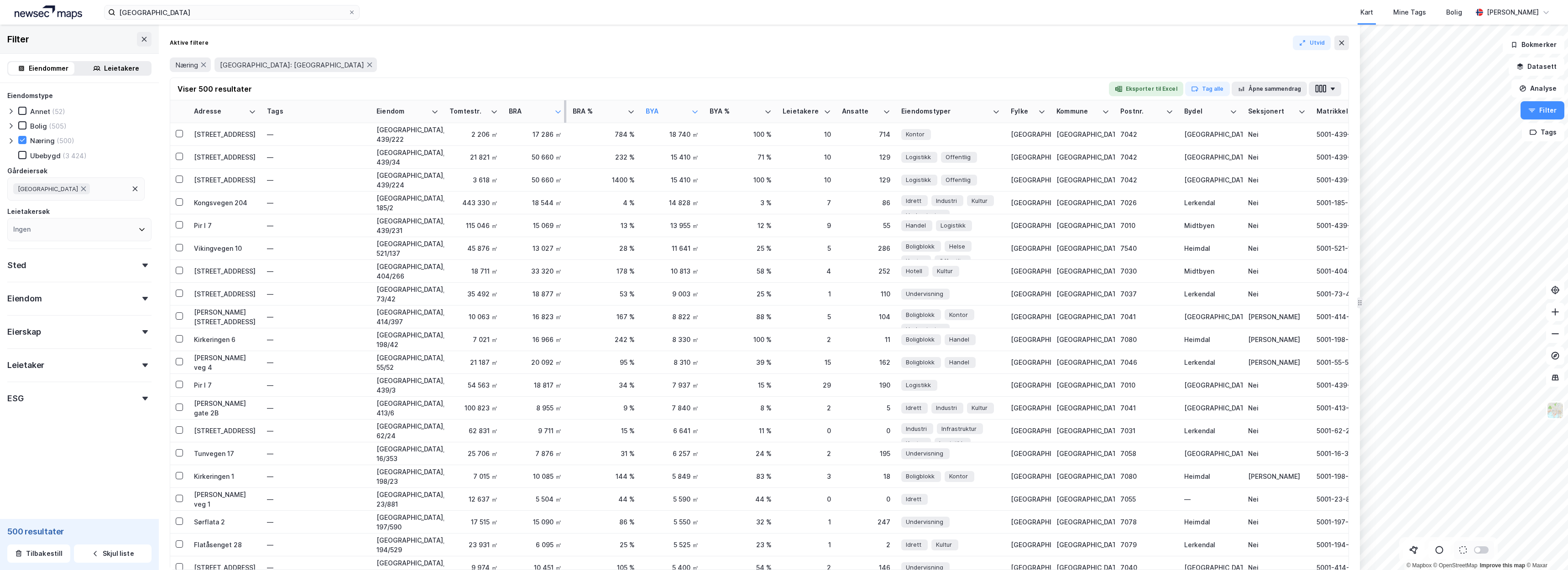
click at [555, 112] on icon at bounding box center [558, 112] width 8 height 8
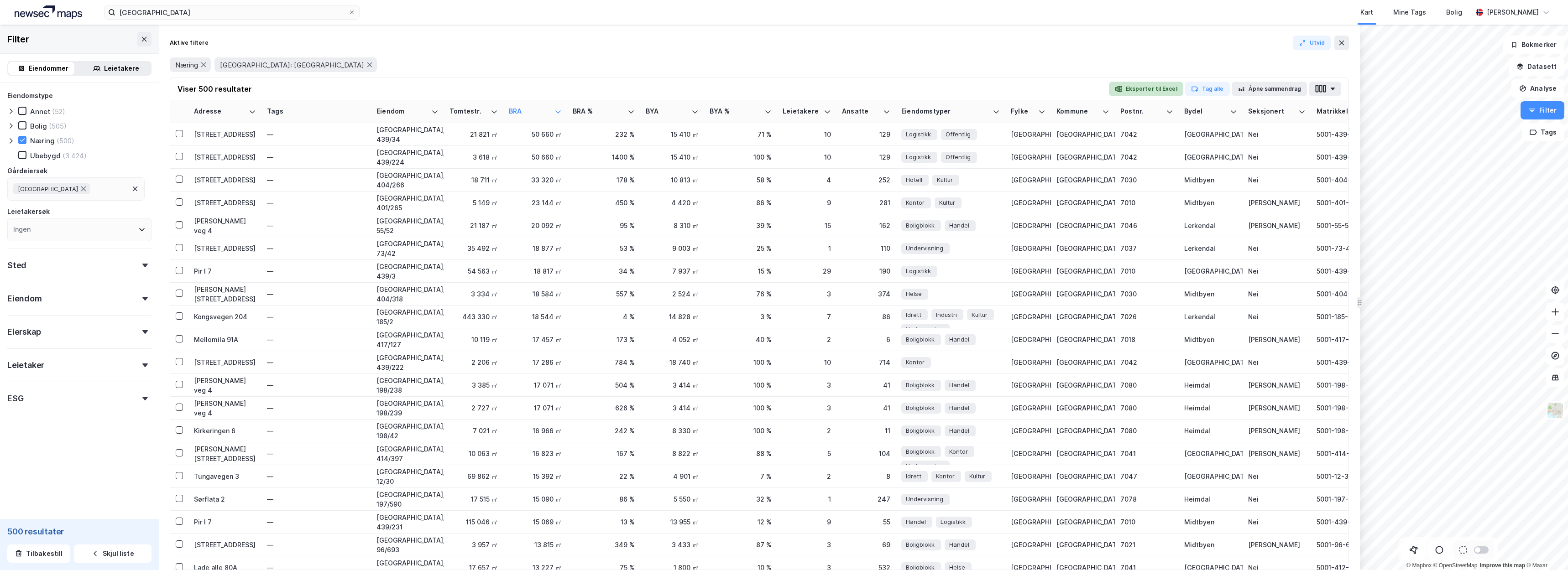
click at [1115, 90] on button "Eksporter til Excel" at bounding box center [1145, 89] width 74 height 14
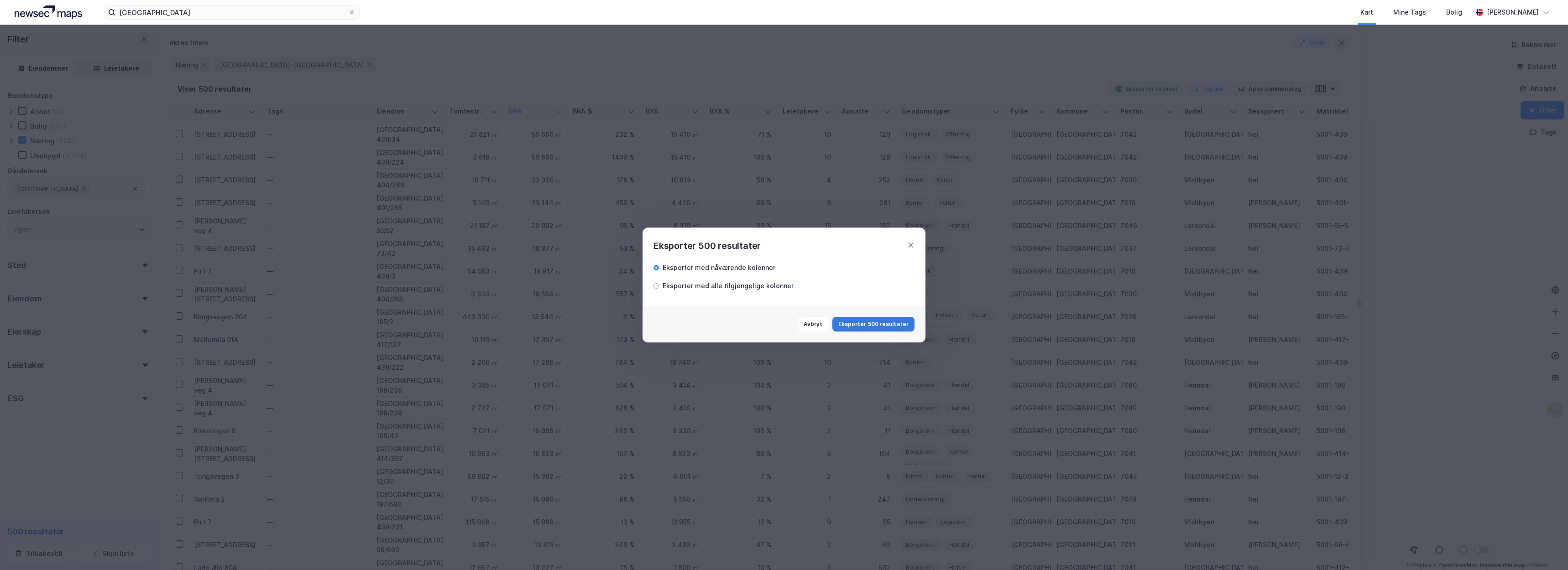
click at [881, 325] on button "Eksporter 500 resultater" at bounding box center [873, 324] width 82 height 14
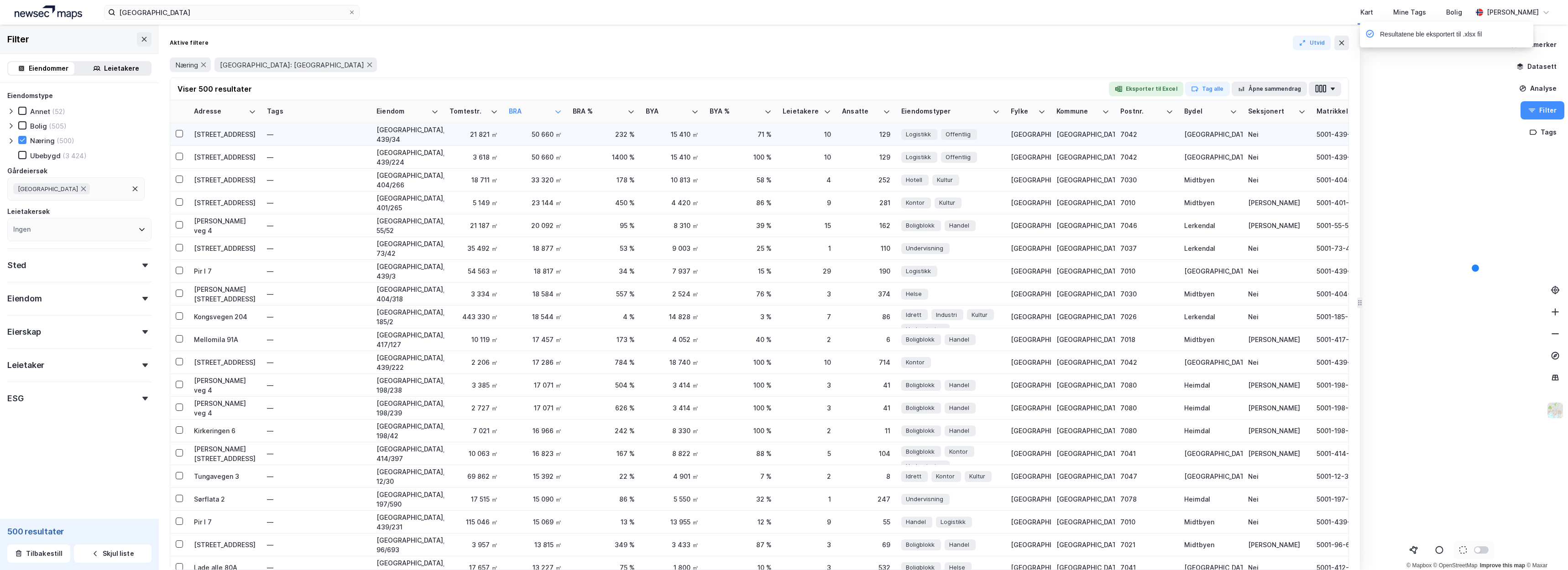
click at [232, 137] on div "Maskinistgata 1" at bounding box center [225, 134] width 62 height 9
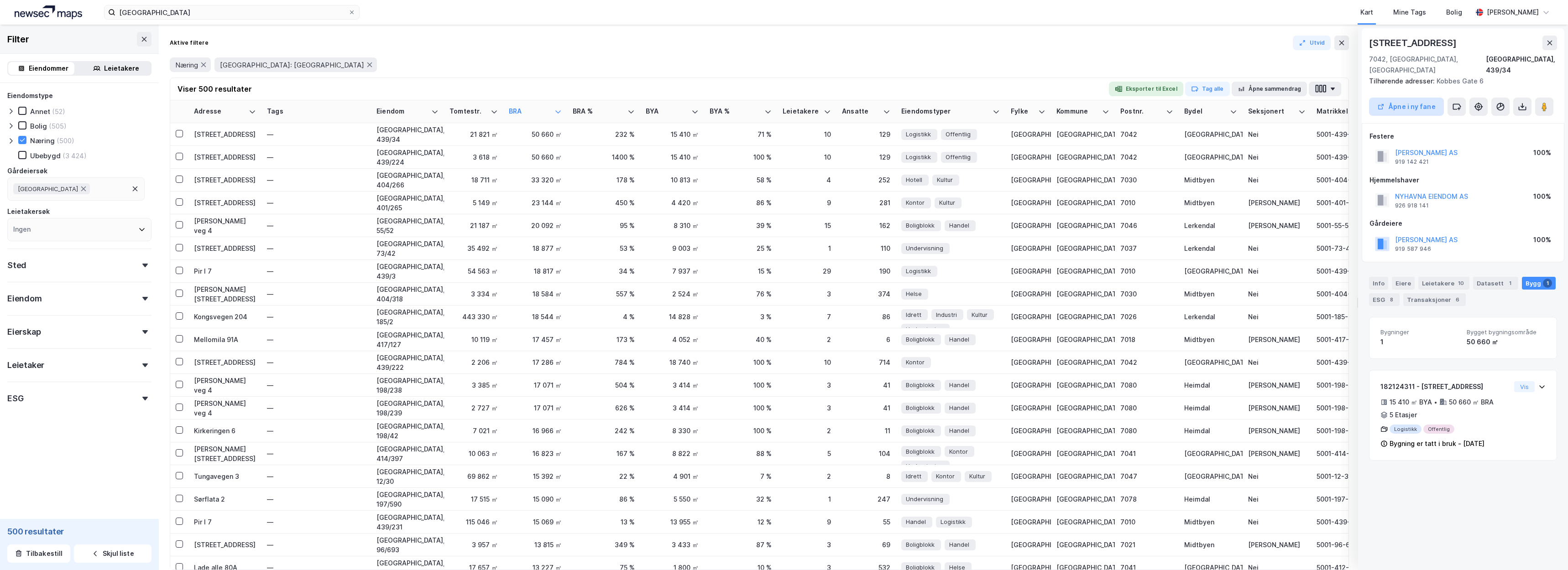
click at [1407, 98] on button "Åpne i ny fane" at bounding box center [1406, 107] width 75 height 18
click at [213, 138] on div "Maskinistgata 1" at bounding box center [225, 134] width 62 height 9
click at [218, 153] on div "Maskinistgata 1" at bounding box center [225, 157] width 62 height 9
click at [231, 177] on div "Klostergata 88" at bounding box center [225, 180] width 62 height 9
click at [1417, 98] on button "Åpne i ny fane" at bounding box center [1406, 107] width 75 height 18
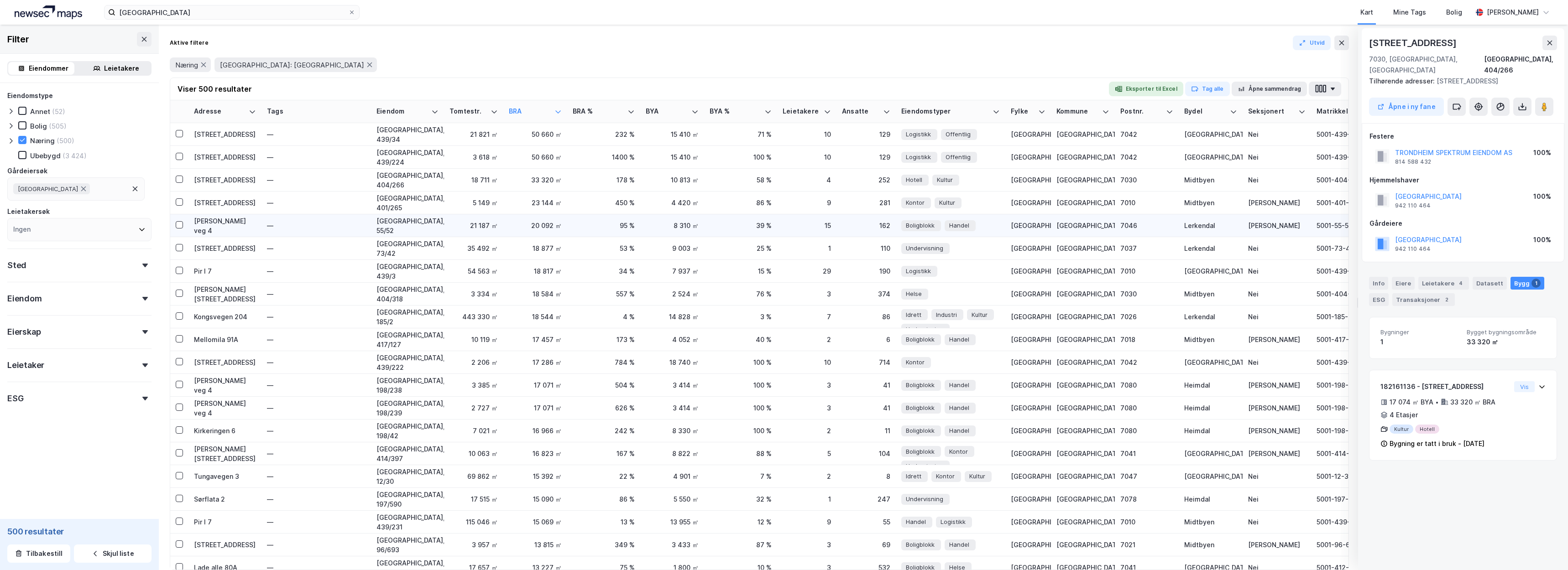
click at [221, 224] on div "Anders Estenstads veg 4" at bounding box center [225, 226] width 62 height 19
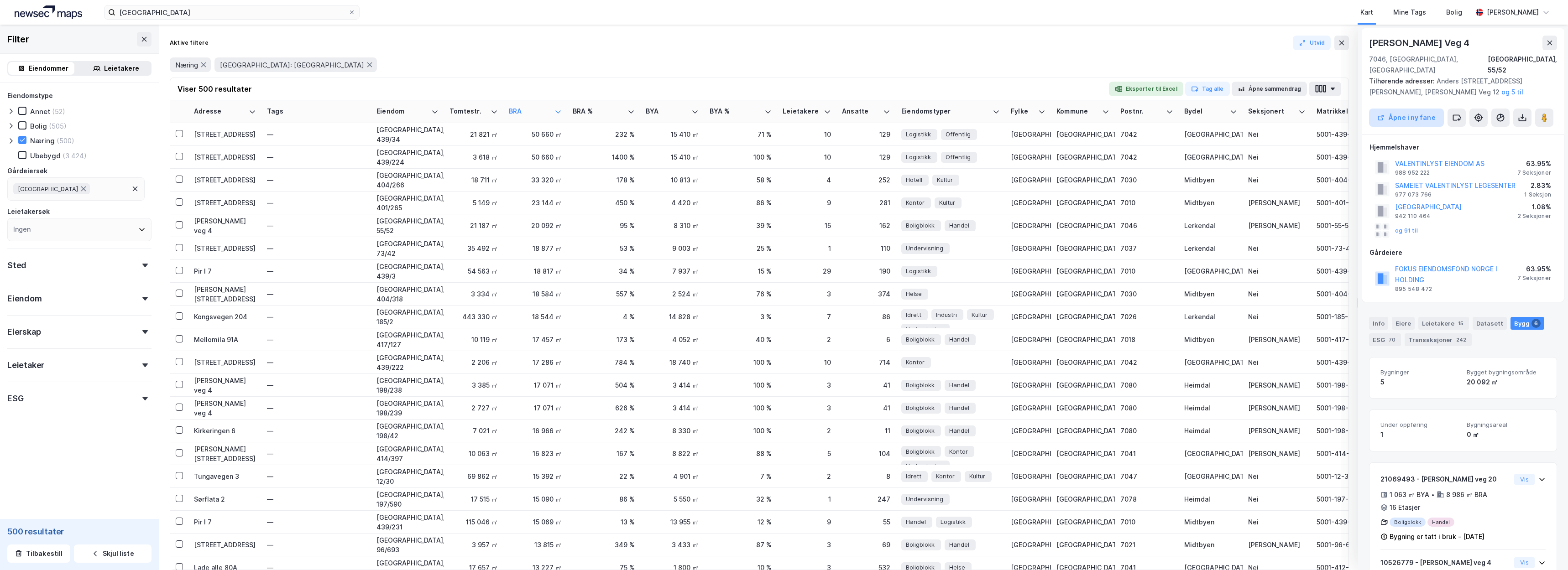
click at [1427, 108] on button "Åpne i ny fane" at bounding box center [1406, 117] width 75 height 18
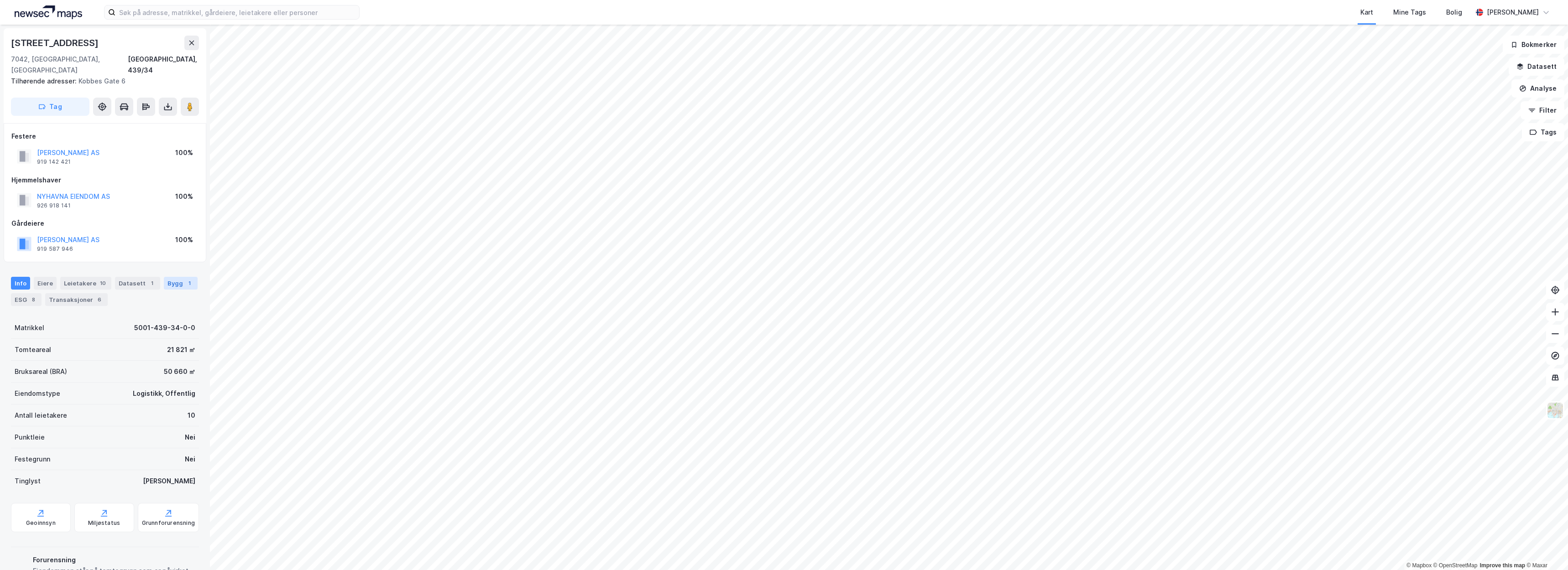
click at [164, 277] on div "Bygg 1" at bounding box center [181, 283] width 34 height 13
click at [164, 277] on div "Bygg 1" at bounding box center [170, 283] width 34 height 13
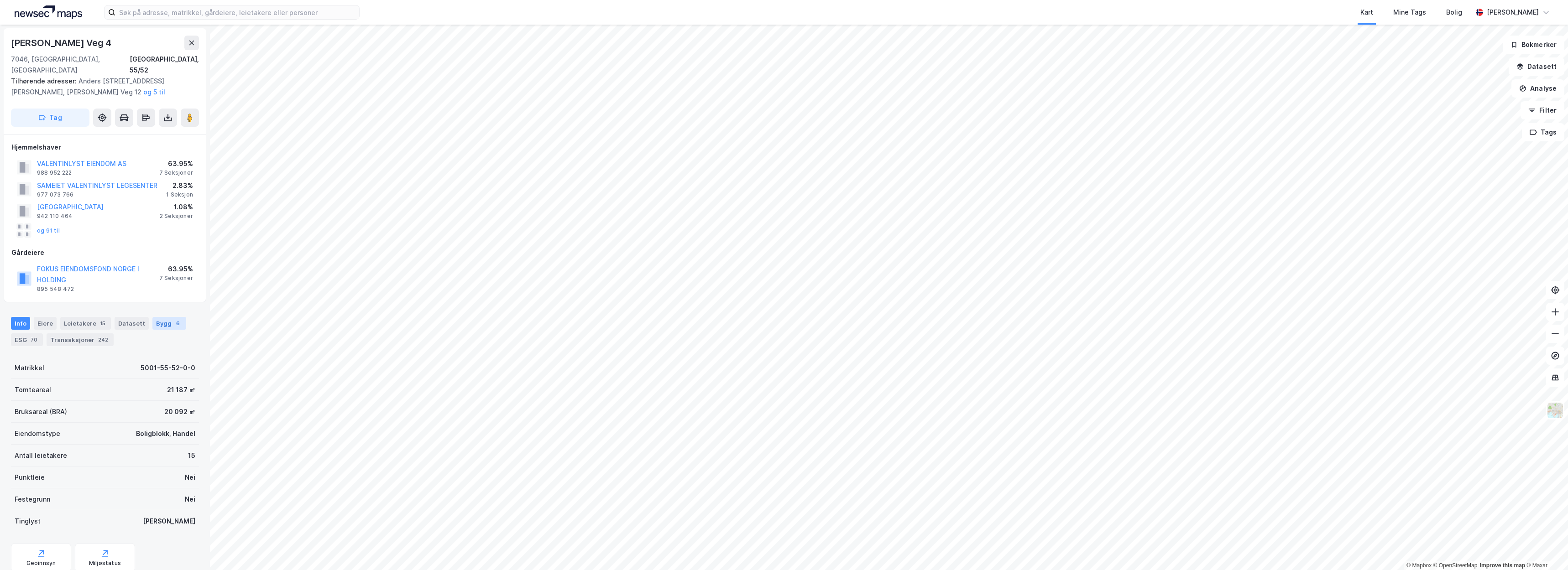
click at [176, 317] on div "Bygg 6" at bounding box center [170, 323] width 34 height 13
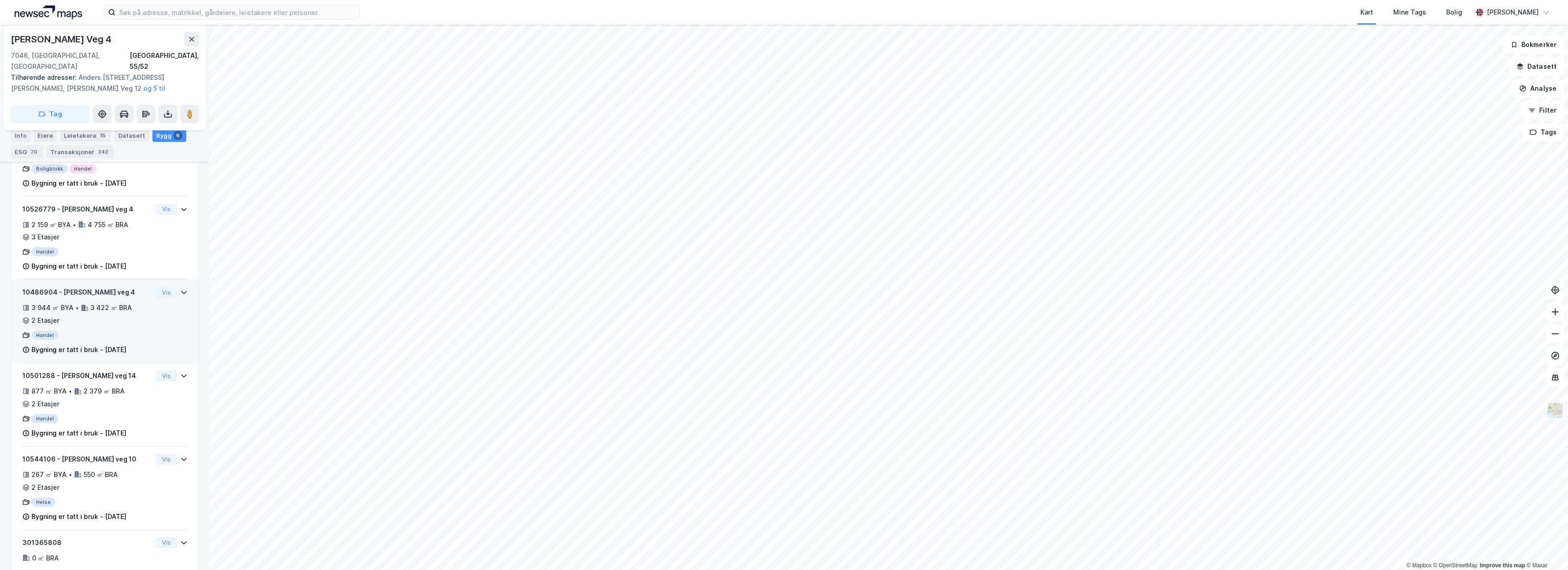
scroll to position [355, 0]
